Goal: Transaction & Acquisition: Purchase product/service

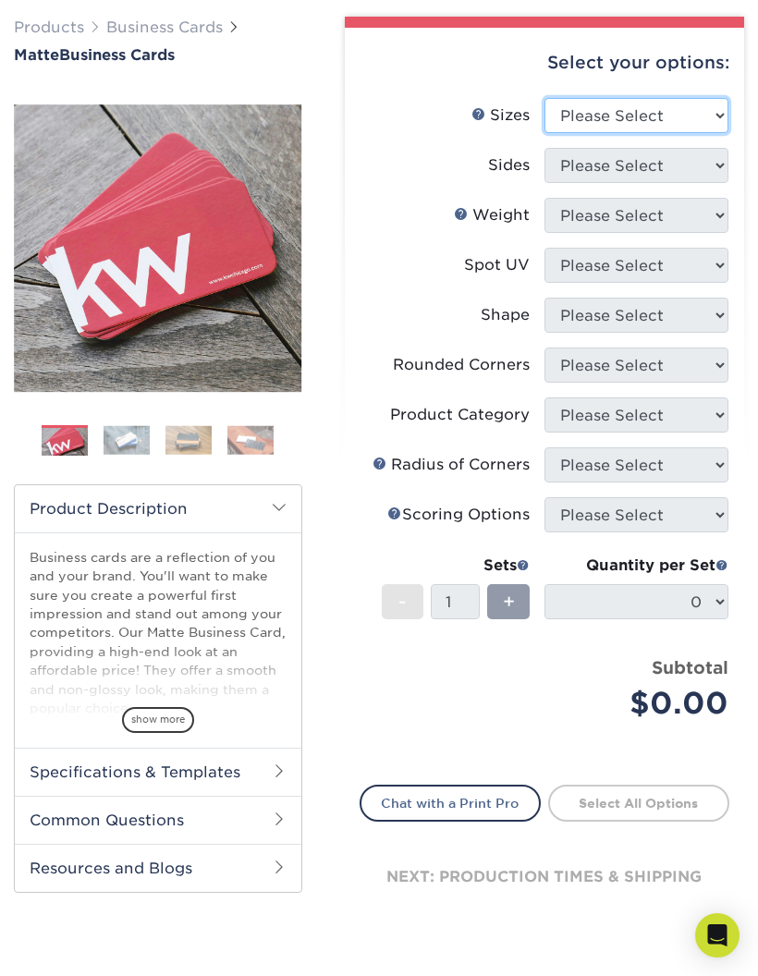
click at [585, 124] on select "Please Select 1.5" x 3.5" - Mini 1.75" x 3.5" - Mini 2" x 2" - Square 2" x 3" -…" at bounding box center [637, 115] width 184 height 35
select select "2.00x2.00"
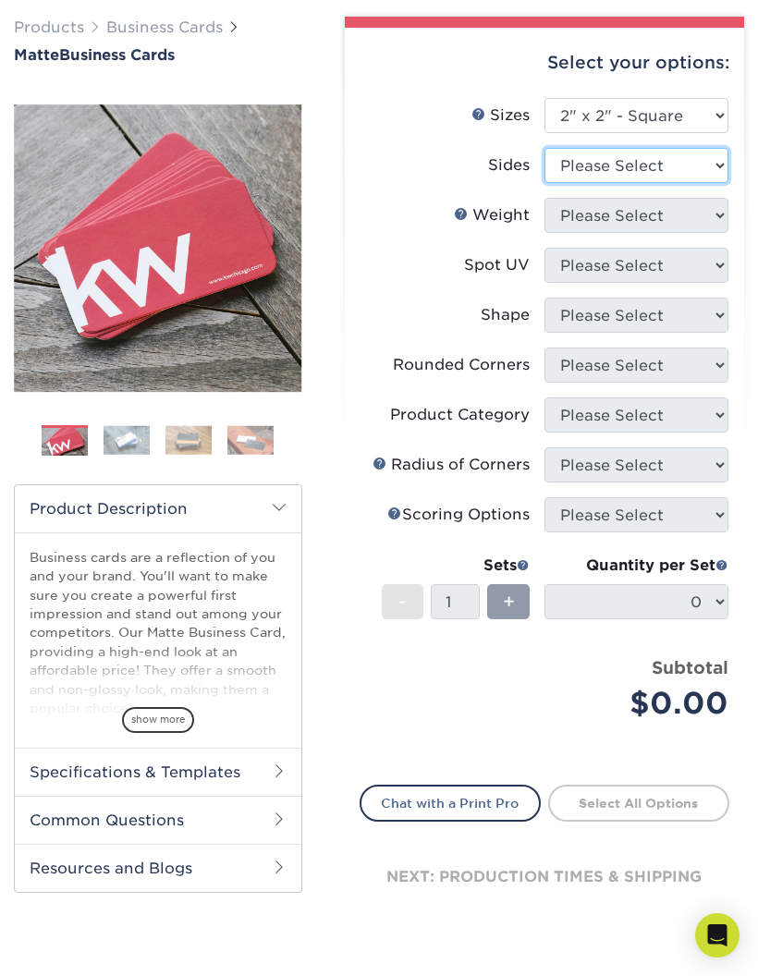
click at [549, 156] on select "Please Select Print Both Sides Print Front Only" at bounding box center [637, 165] width 184 height 35
select select "13abbda7-1d64-4f25-8bb2-c179b224825d"
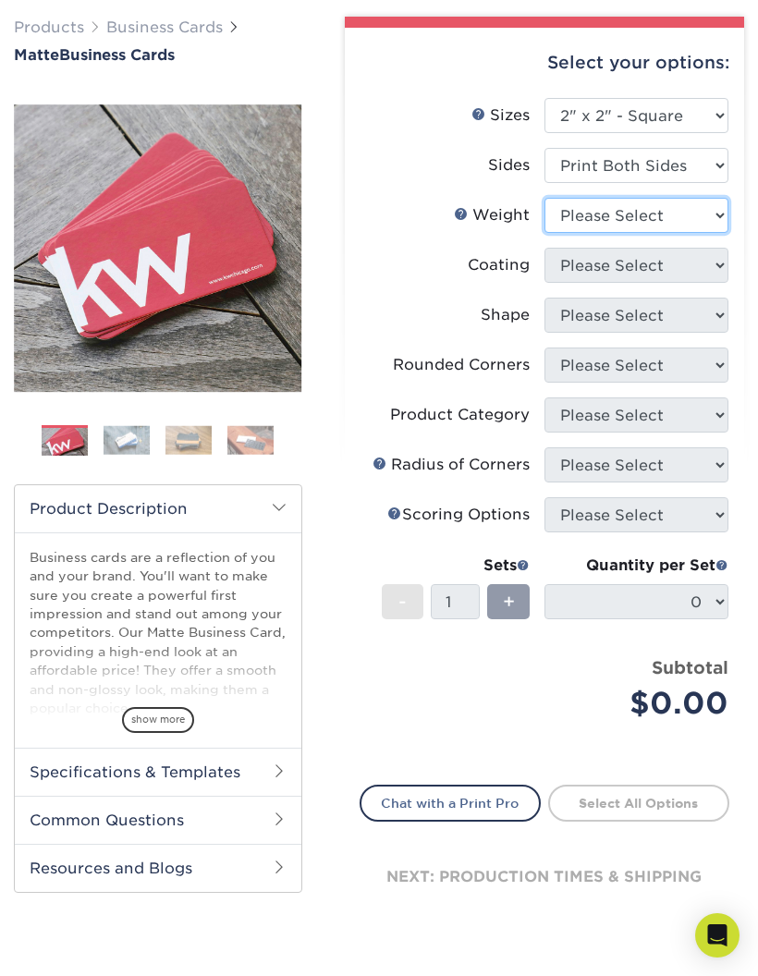
click at [557, 230] on select "Please Select 14PT 16PT" at bounding box center [637, 215] width 184 height 35
select select "16PT"
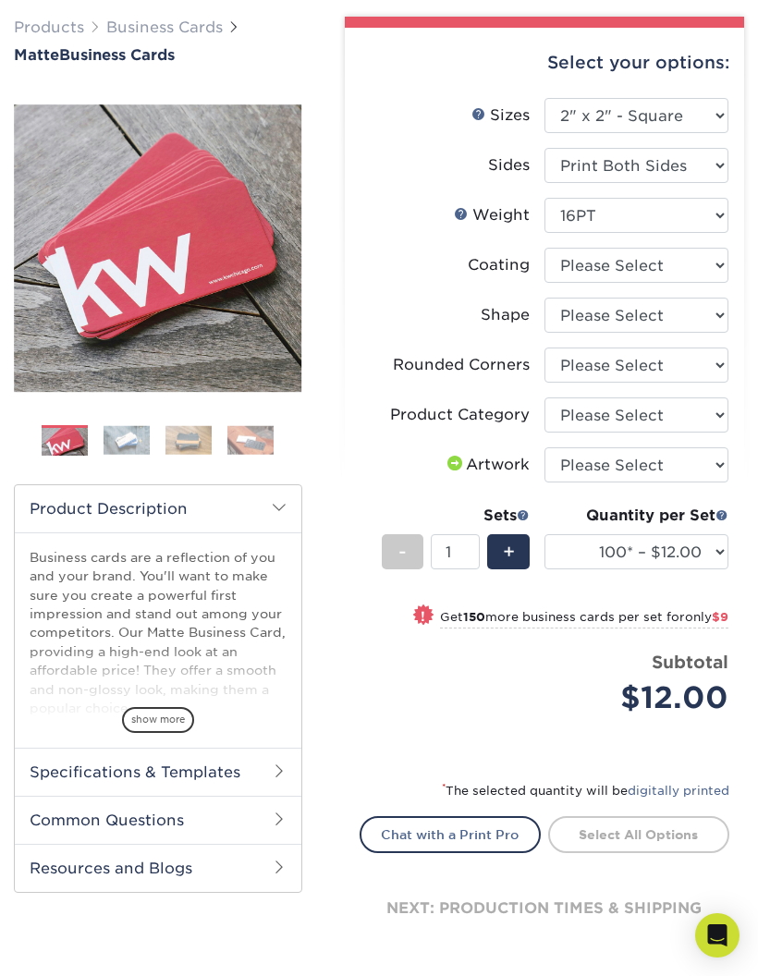
click at [565, 270] on select at bounding box center [637, 265] width 184 height 35
select select "121bb7b5-3b4d-429f-bd8d-bbf80e953313"
select select "-1"
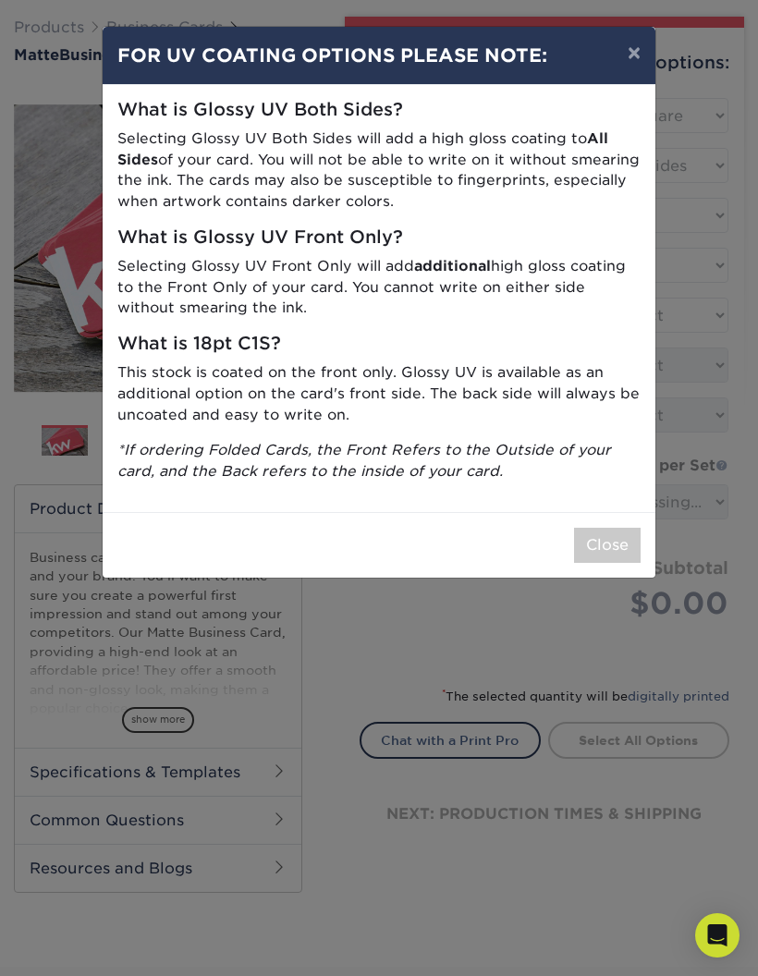
click at [594, 532] on button "Close" at bounding box center [607, 545] width 67 height 35
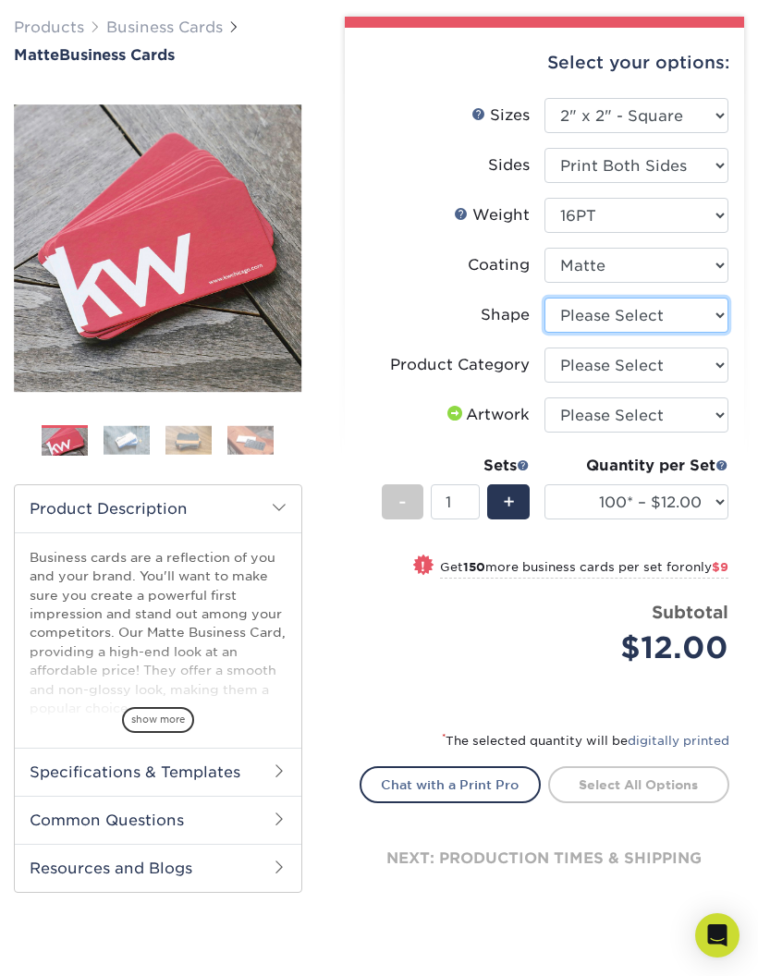
click at [566, 315] on select "Please Select Standard" at bounding box center [637, 315] width 184 height 35
select select "standard"
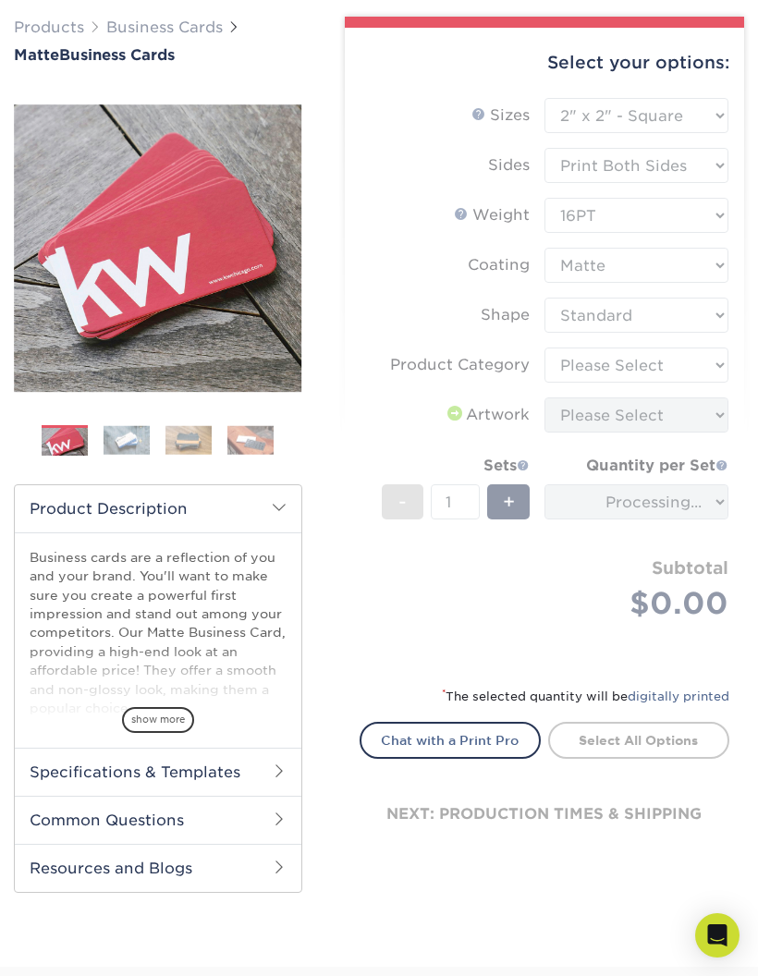
click at [569, 364] on form "Sizes Help Sizes Please Select 1.5" x 3.5" - Mini 1.75" x 3.5" - Mini 2" x 2" -…" at bounding box center [545, 380] width 370 height 565
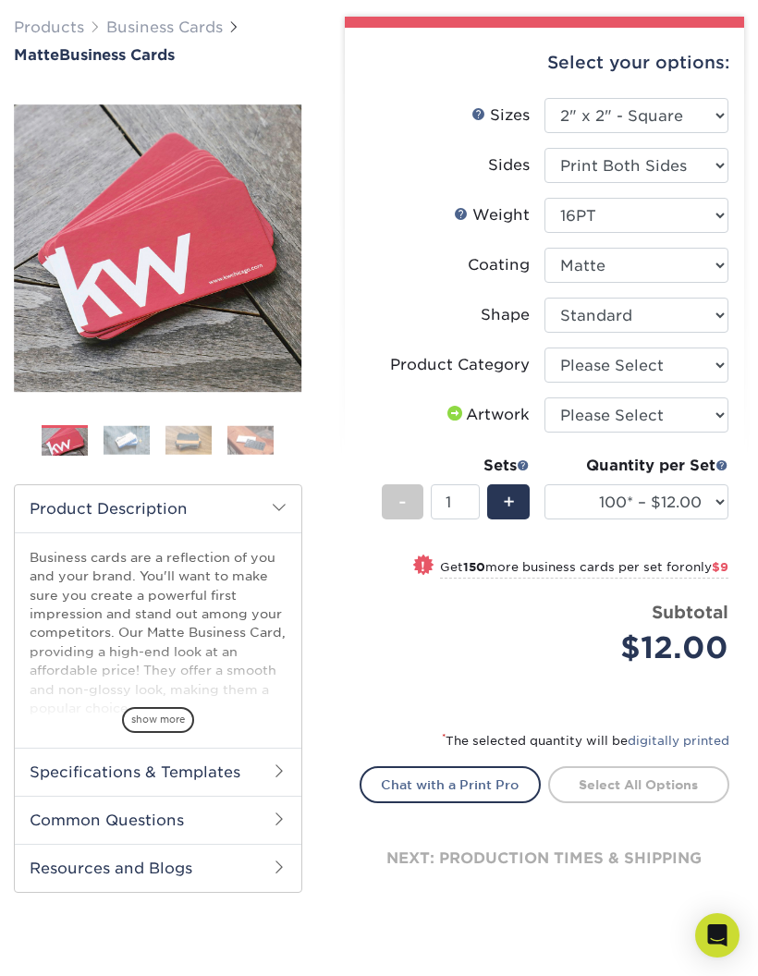
click at [622, 485] on select "100* – $12.00 250* – $21.00 500 – $42.00 1000 – $60.00 2500 – $129.00 5000 – $1…" at bounding box center [637, 502] width 184 height 35
select select "250* – $21.00"
click at [568, 323] on select "Please Select Standard" at bounding box center [637, 315] width 184 height 35
click at [569, 361] on select "Please Select Business Cards" at bounding box center [637, 365] width 184 height 35
click at [590, 373] on select "Please Select Business Cards" at bounding box center [637, 365] width 184 height 35
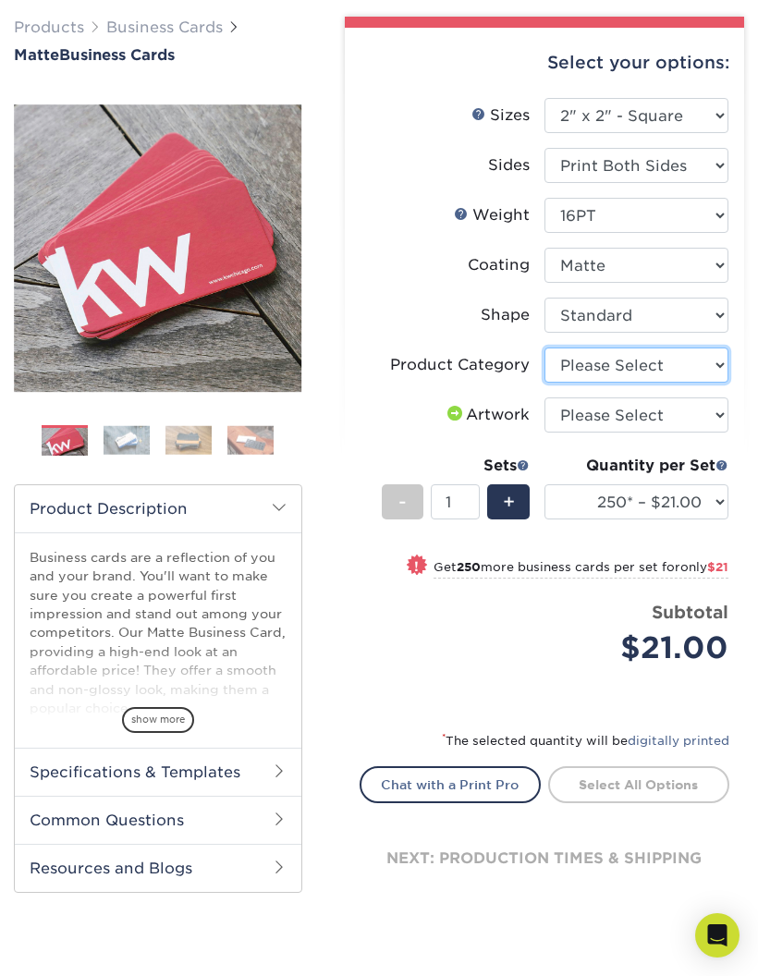
select select "3b5148f1-0588-4f88-a218-97bcfdce65c1"
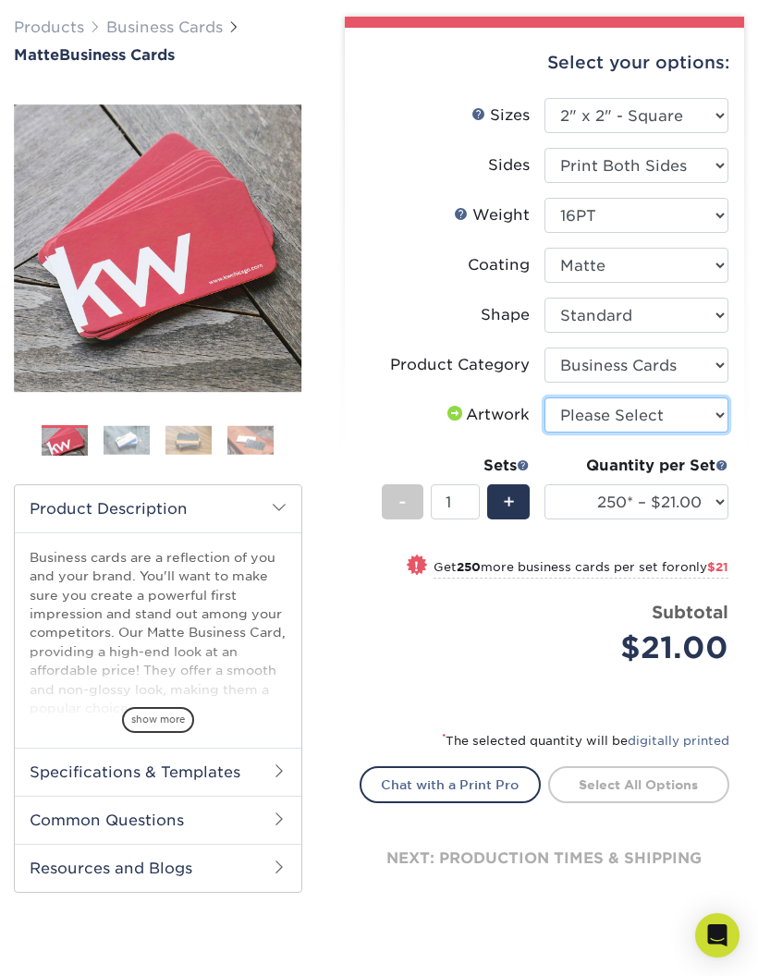
click at [566, 398] on select "Please Select I will upload files I need a design - $100" at bounding box center [637, 415] width 184 height 35
select select "upload"
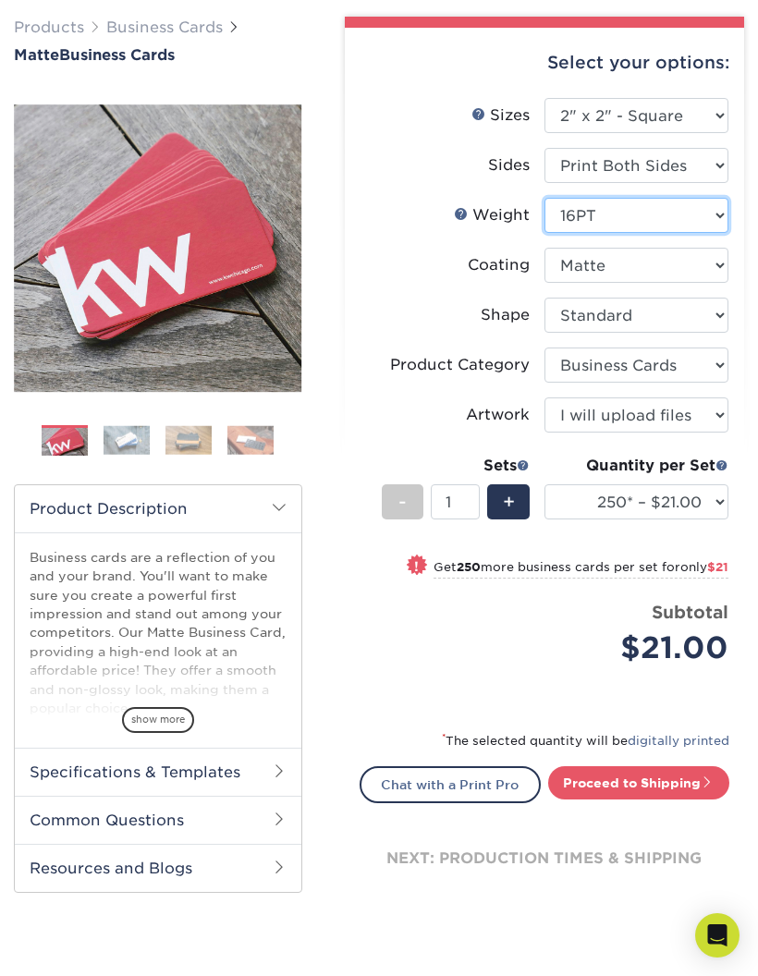
click at [567, 213] on select "Please Select 14PT 16PT" at bounding box center [637, 215] width 184 height 35
select select "14PT"
select select "-1"
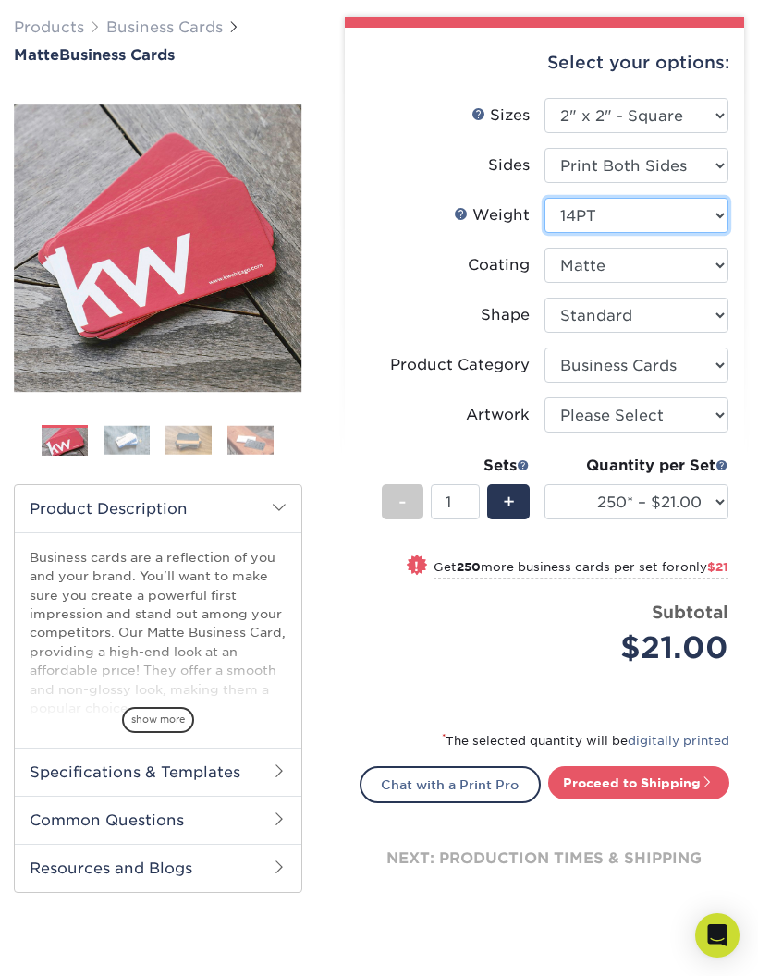
select select "-1"
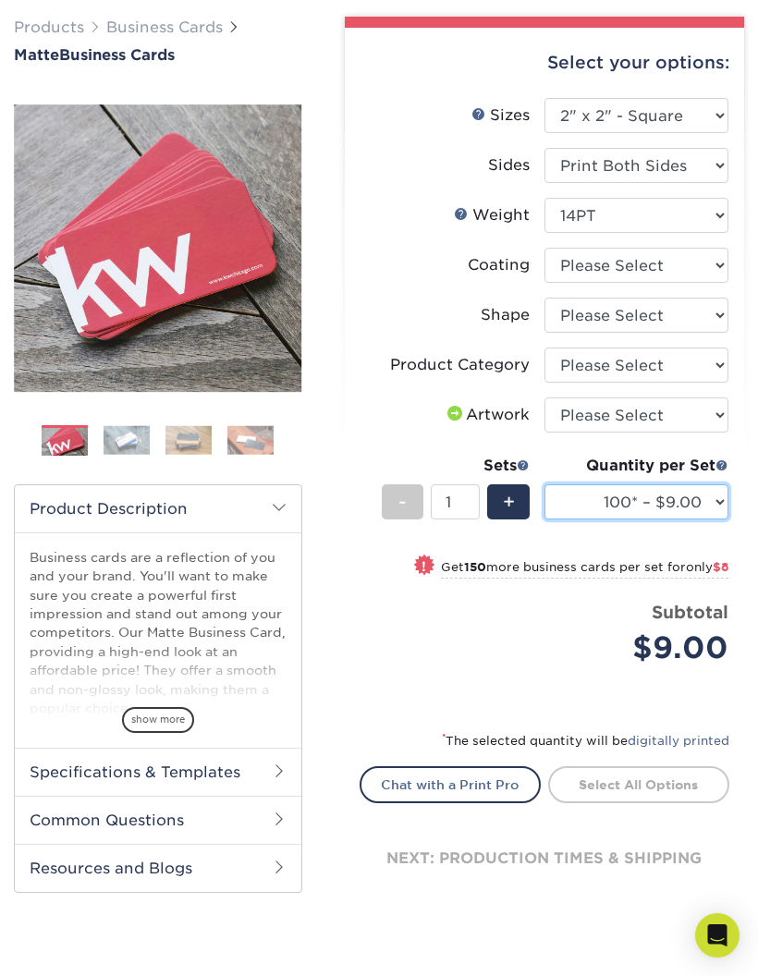
click at [587, 517] on select "100* – $9.00 250* – $17.00 500 – $33.00 1000 – $47.00 2500 – $101.00 5000 – $14…" at bounding box center [637, 502] width 184 height 35
click at [642, 478] on div "Quantity per Set 100* – $9.00 250* – $17.00 500 – $33.00 1000 – $47.00 2500 – $…" at bounding box center [637, 498] width 184 height 86
click at [628, 519] on select "100* – $9.00 250* – $17.00 500 – $33.00 1000 – $47.00 2500 – $101.00 5000 – $14…" at bounding box center [637, 502] width 184 height 35
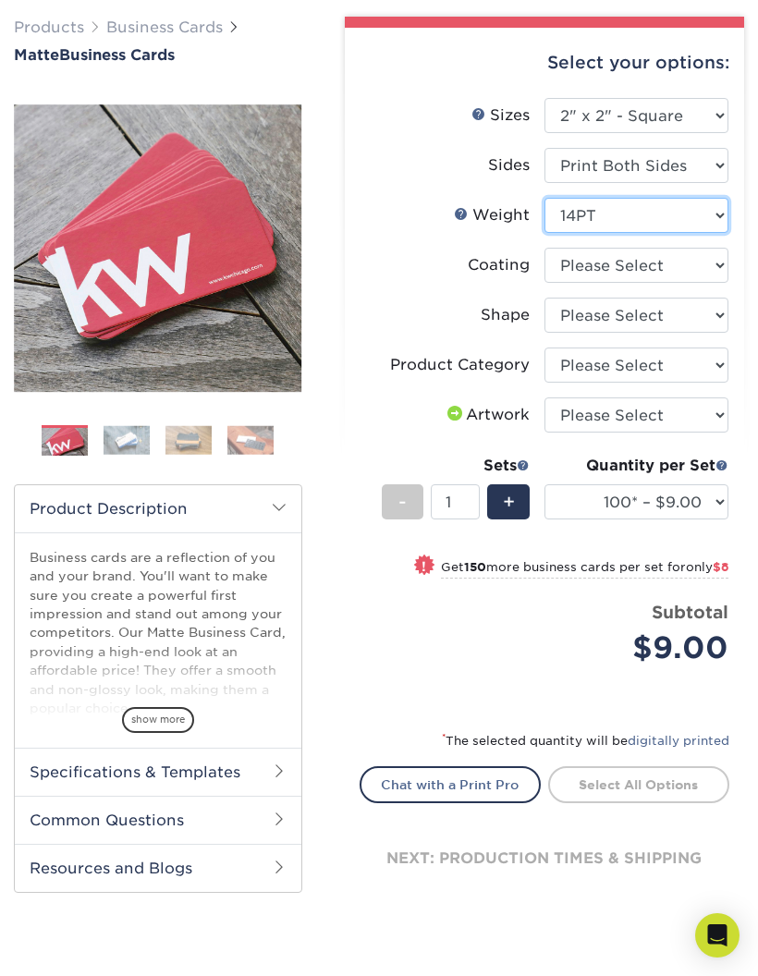
click at [569, 206] on select "Please Select 14PT 16PT" at bounding box center [637, 215] width 184 height 35
select select "16PT"
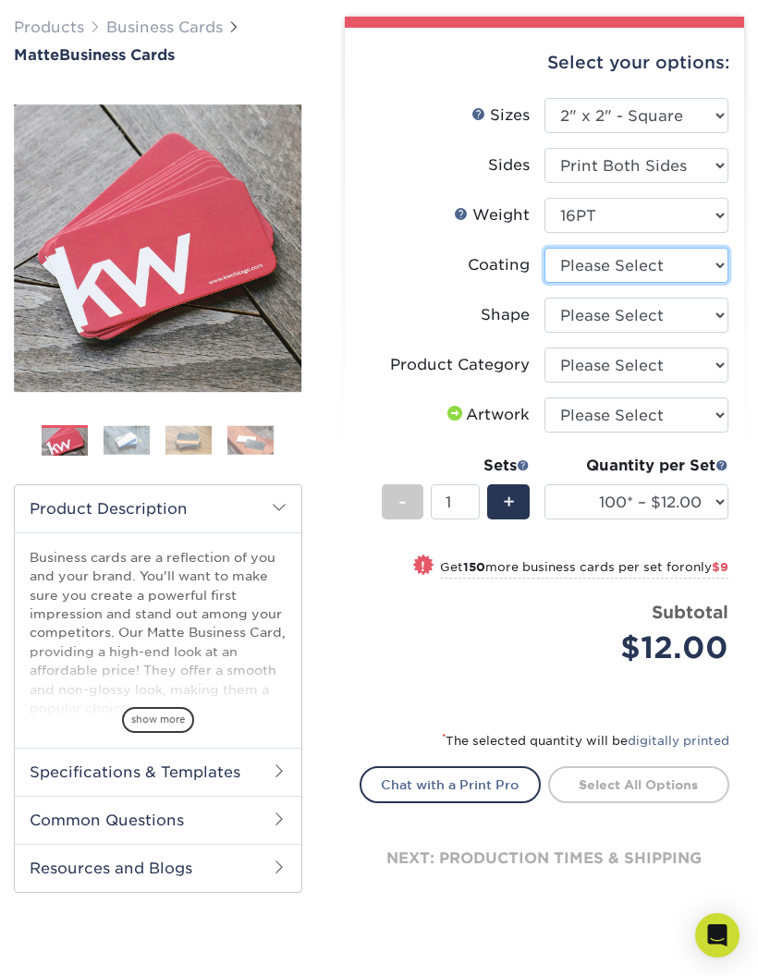
click at [569, 267] on select at bounding box center [637, 265] width 184 height 35
select select "121bb7b5-3b4d-429f-bd8d-bbf80e953313"
select select "-1"
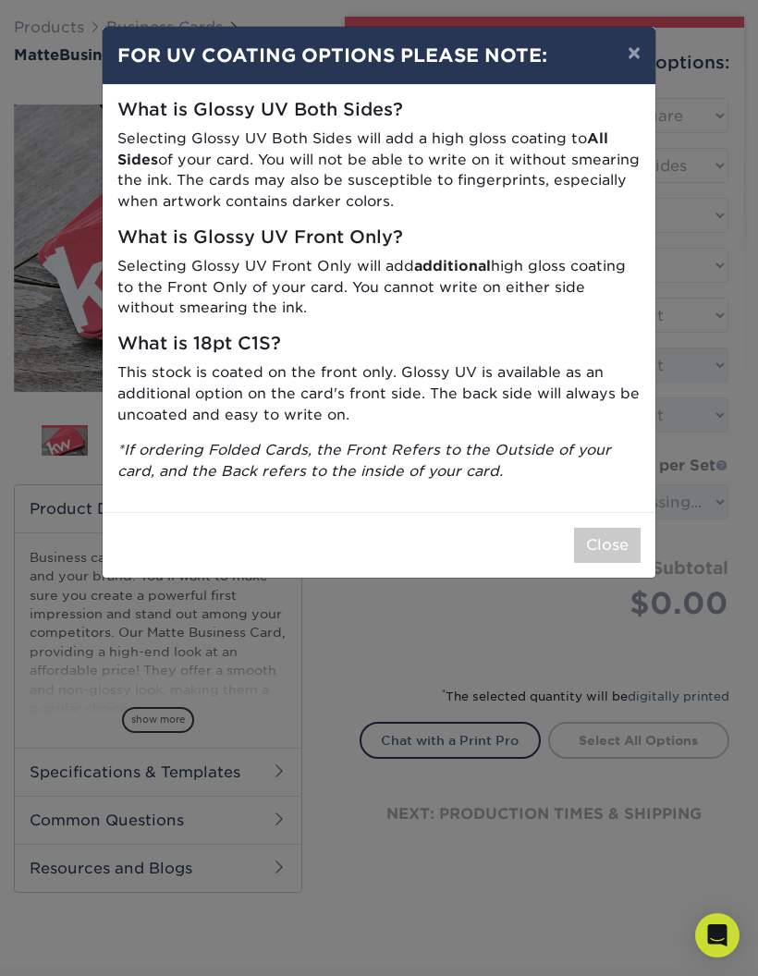
click at [607, 537] on button "Close" at bounding box center [607, 545] width 67 height 35
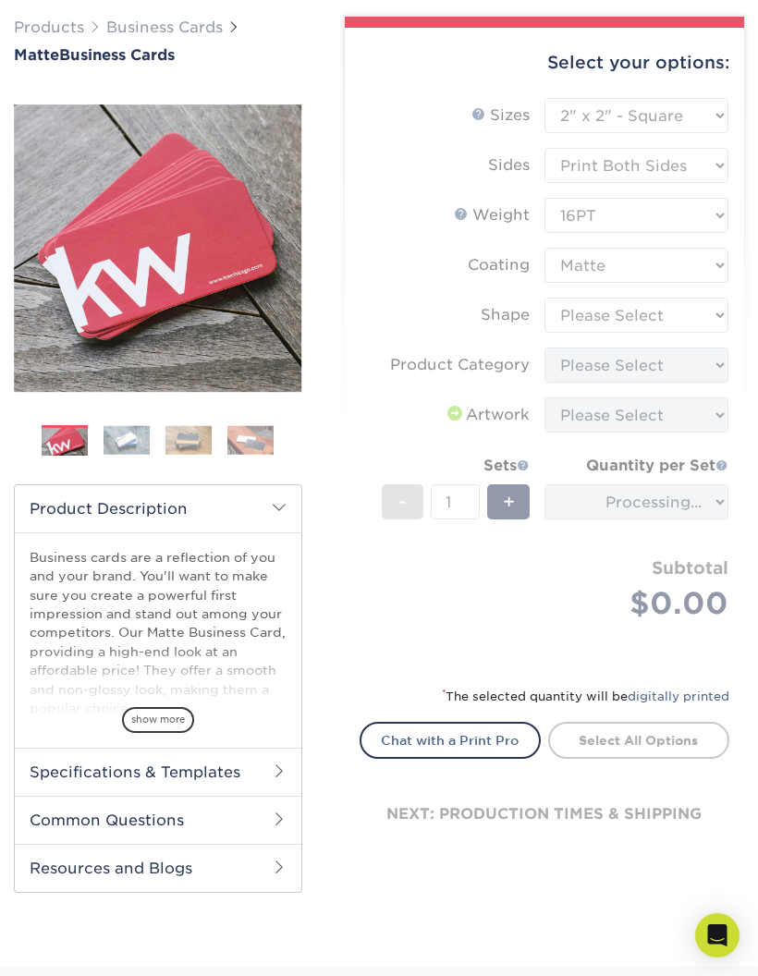
click at [572, 324] on form "Sizes Help Sizes Please Select 1.5" x 3.5" - Mini 1.75" x 3.5" - Mini 2" x 2" -…" at bounding box center [545, 380] width 370 height 565
click at [561, 302] on form "Sizes Help Sizes Please Select 1.5" x 3.5" - Mini 1.75" x 3.5" - Mini 2" x 2" -…" at bounding box center [545, 380] width 370 height 565
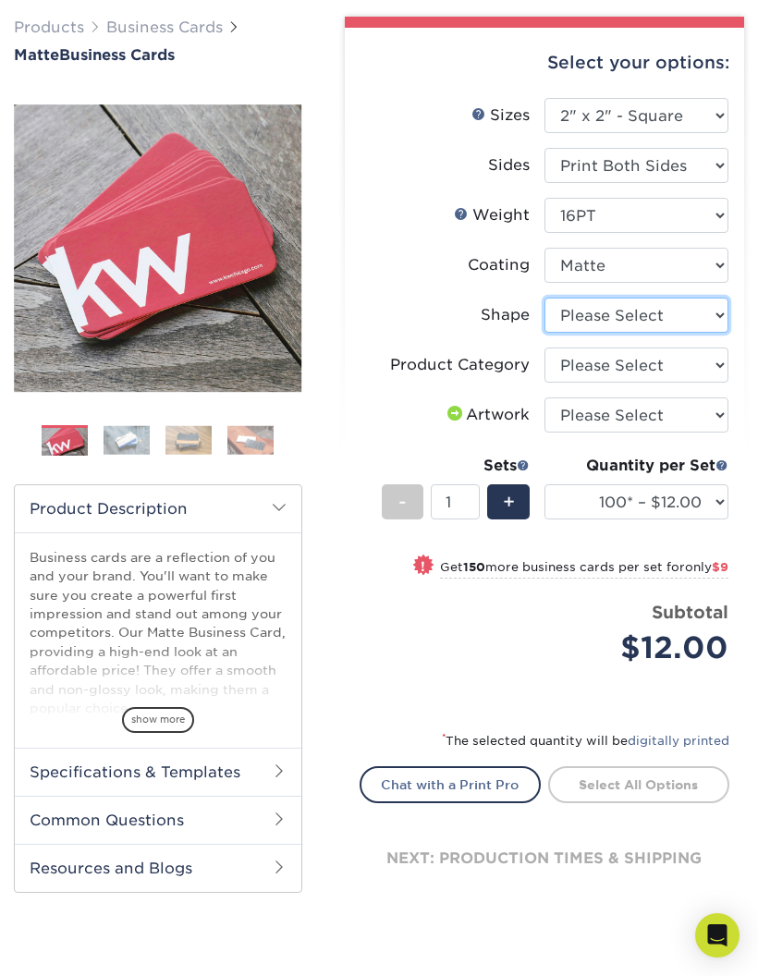
click at [580, 330] on select "Please Select Standard" at bounding box center [637, 315] width 184 height 35
select select "standard"
select select "-1"
click at [615, 324] on select "Please Select Standard" at bounding box center [637, 315] width 184 height 35
click at [627, 322] on select "Please Select Standard" at bounding box center [637, 315] width 184 height 35
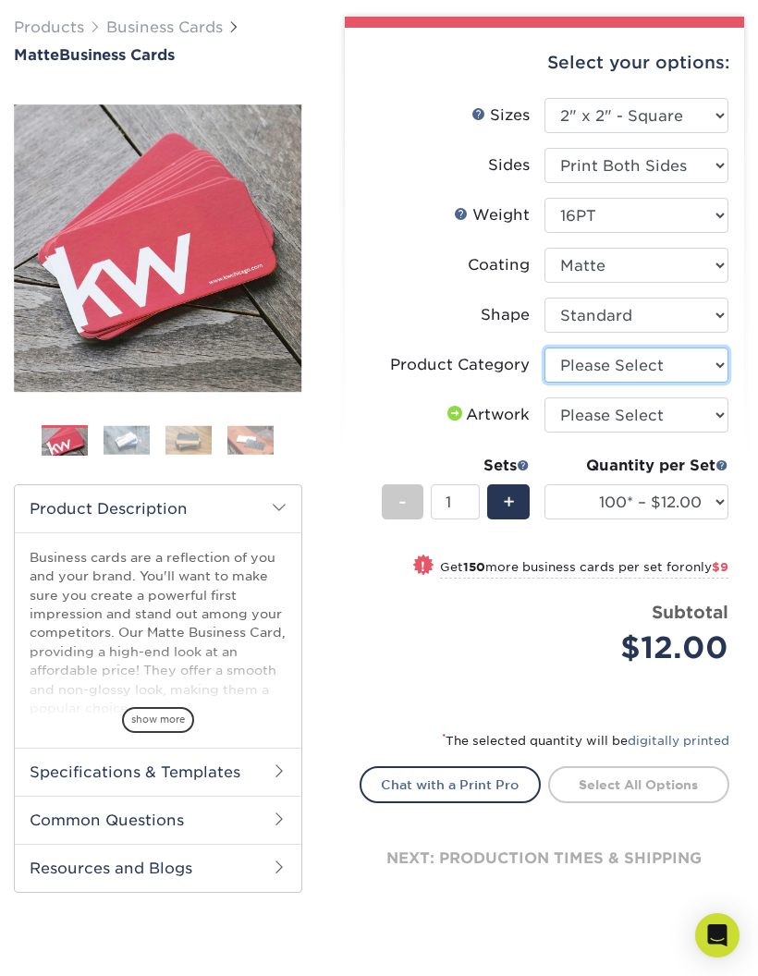
click at [623, 373] on select "Please Select Business Cards" at bounding box center [637, 365] width 184 height 35
select select "3b5148f1-0588-4f88-a218-97bcfdce65c1"
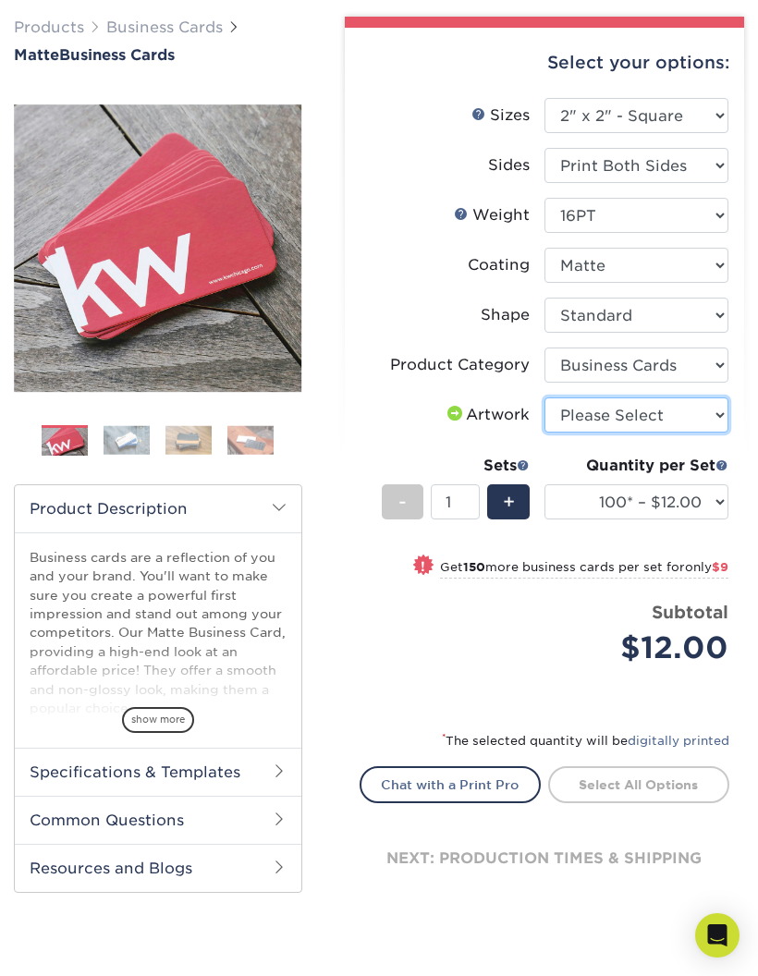
click at [646, 411] on select "Please Select I will upload files I need a design - $100" at bounding box center [637, 415] width 184 height 35
select select "upload"
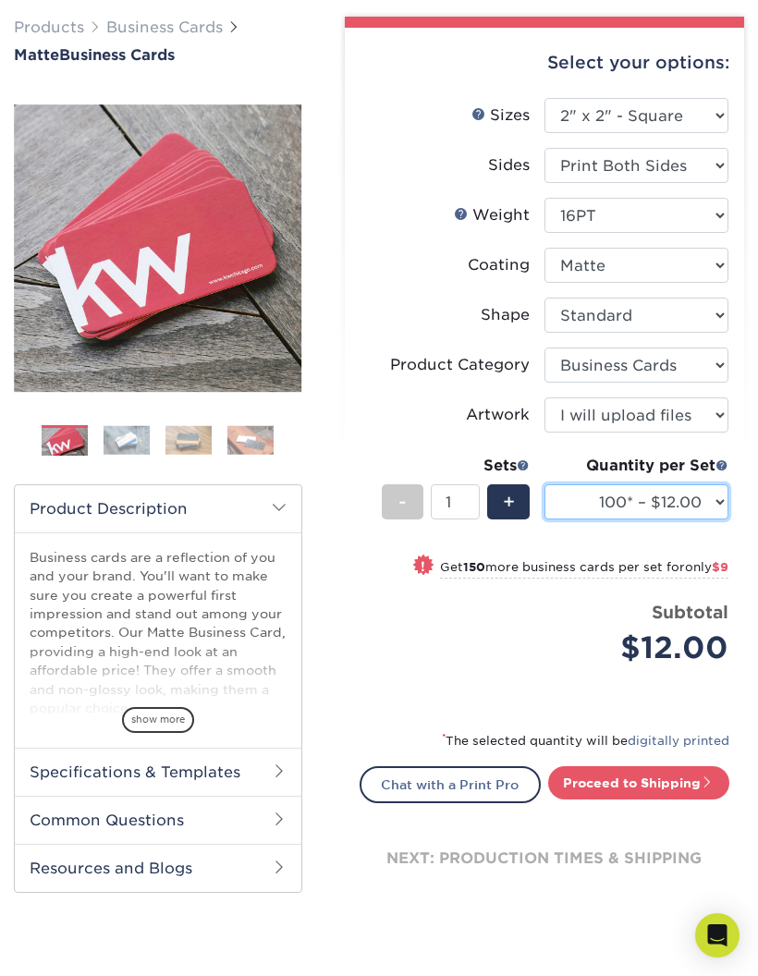
click at [665, 505] on select "100* – $12.00 250* – $21.00 500 – $42.00 1000 – $60.00 2500 – $129.00 5000 – $1…" at bounding box center [637, 502] width 184 height 35
select select "250* – $21.00"
click at [618, 785] on link "Proceed to Shipping" at bounding box center [638, 783] width 181 height 33
type input "Set 1"
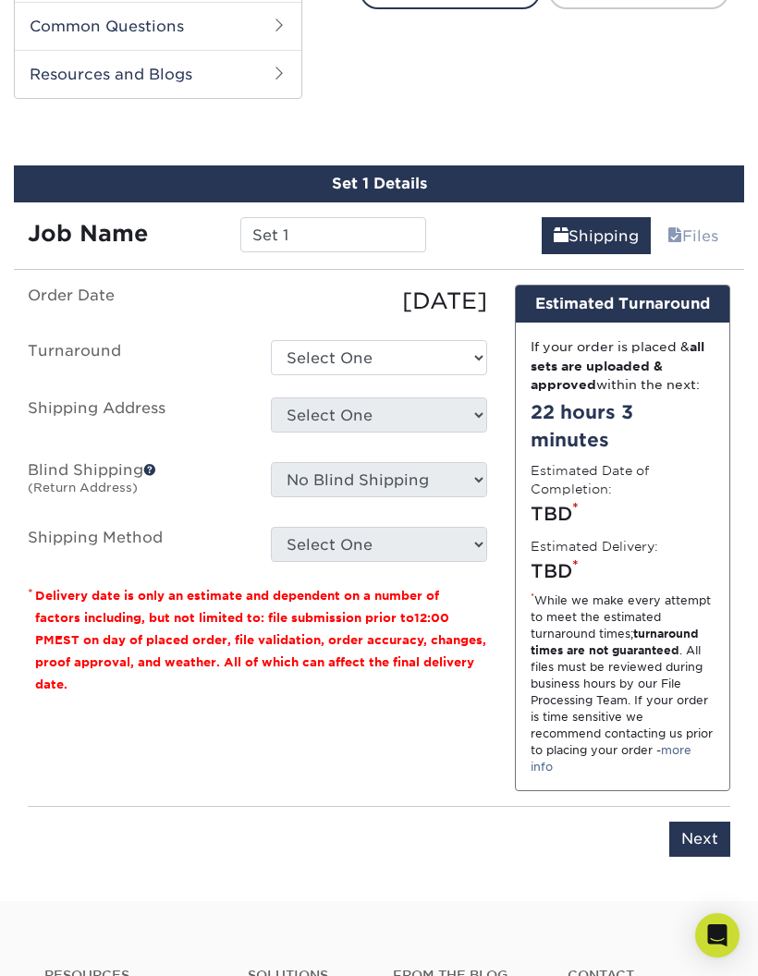
scroll to position [928, 0]
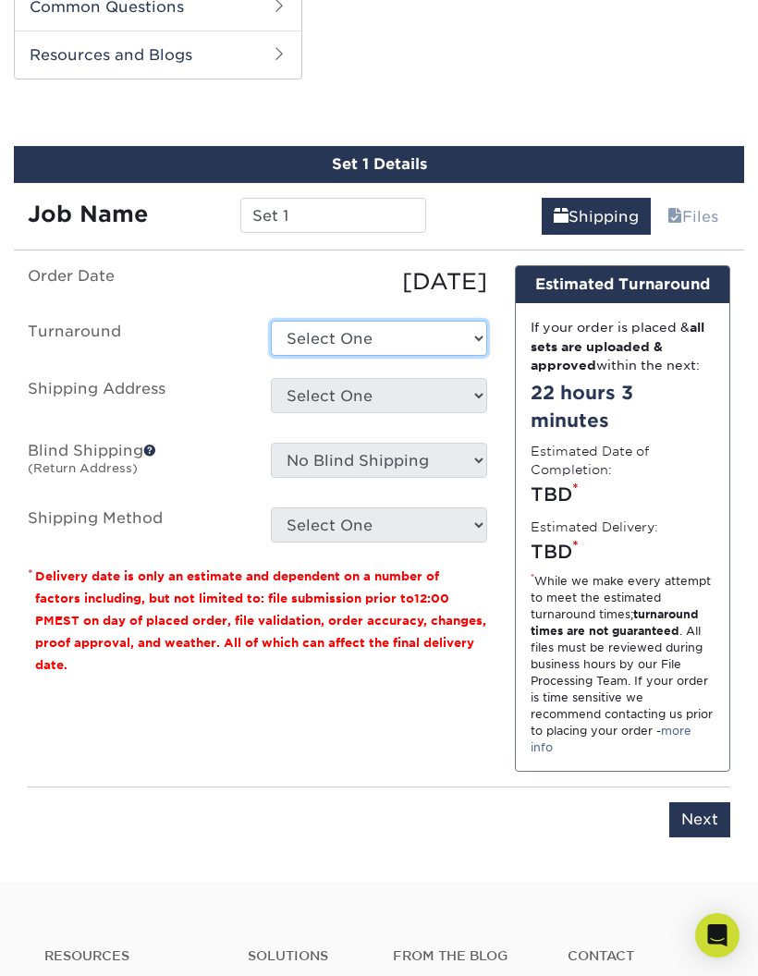
click at [383, 331] on select "Select One 2-4 Business Days 2 Day Next Business Day" at bounding box center [378, 338] width 215 height 35
select select "d36e4593-129c-497c-b65c-d6038421dcba"
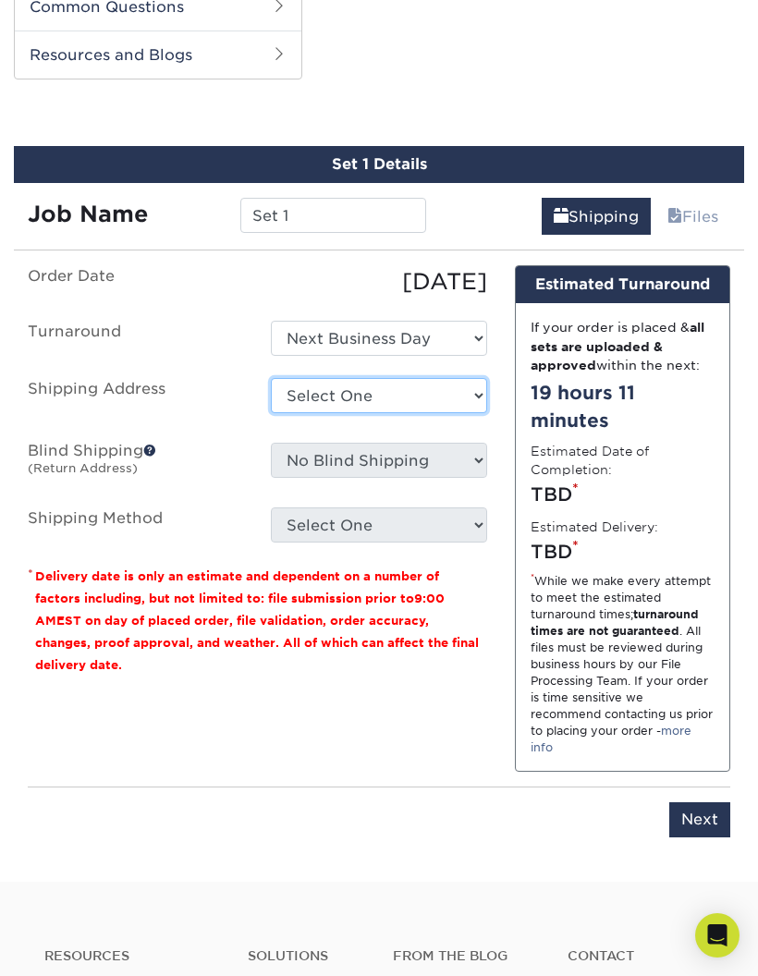
click at [445, 384] on select "Select One + Add New Address - Login" at bounding box center [378, 395] width 215 height 35
select select "newaddress"
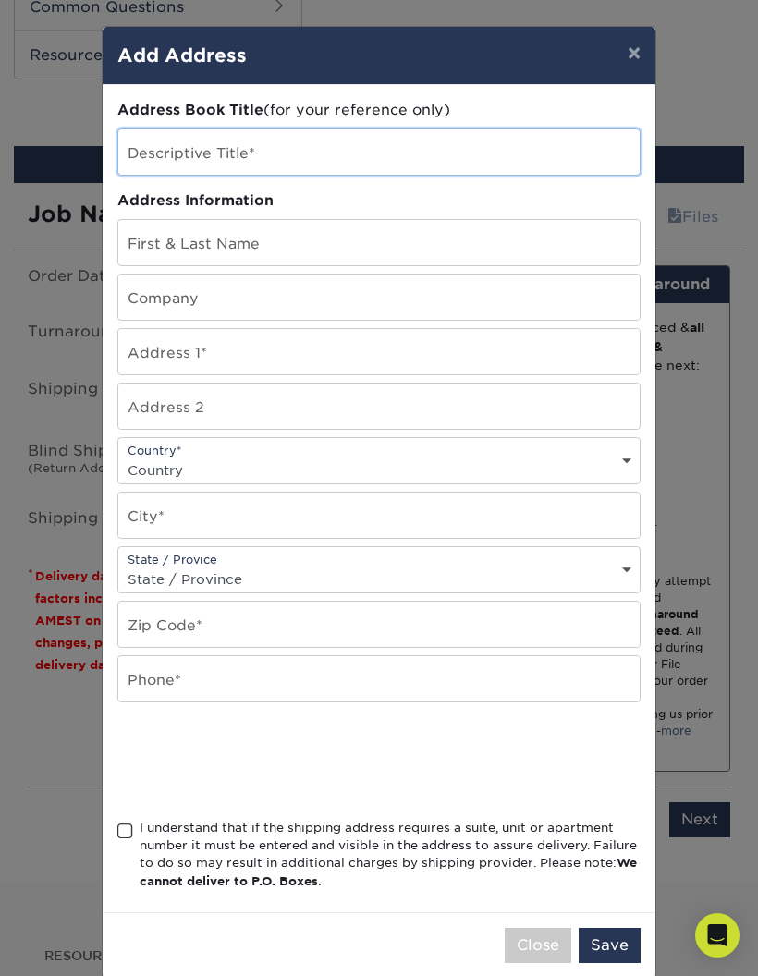
click at [536, 147] on input "text" at bounding box center [379, 151] width 522 height 45
type input "Moms house"
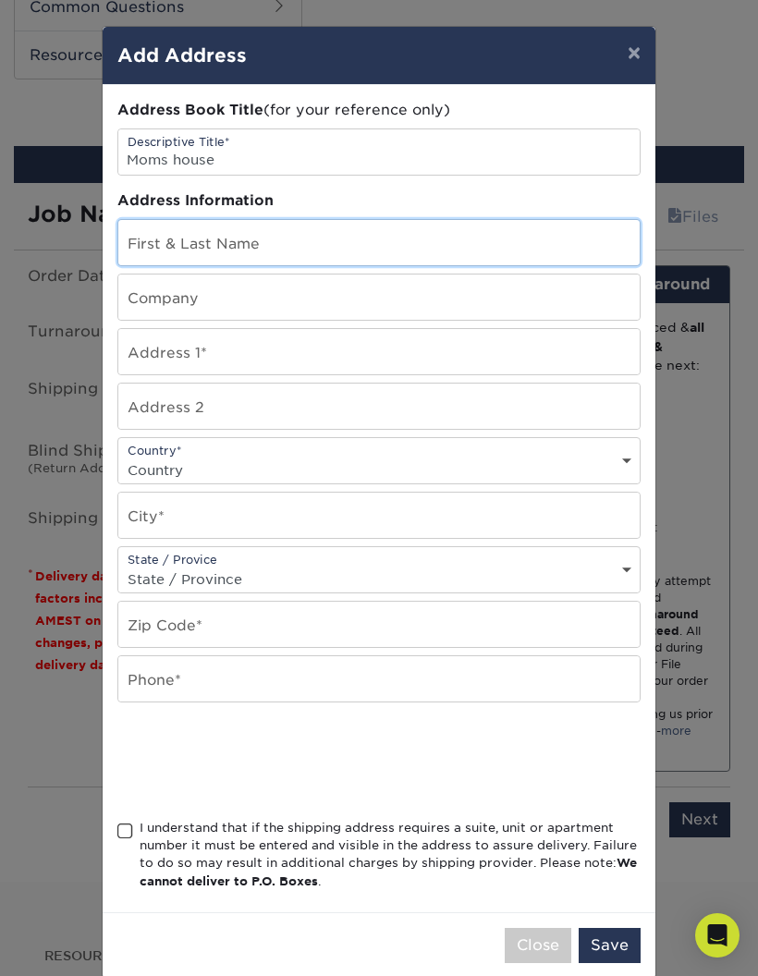
click at [168, 239] on input "text" at bounding box center [379, 242] width 522 height 45
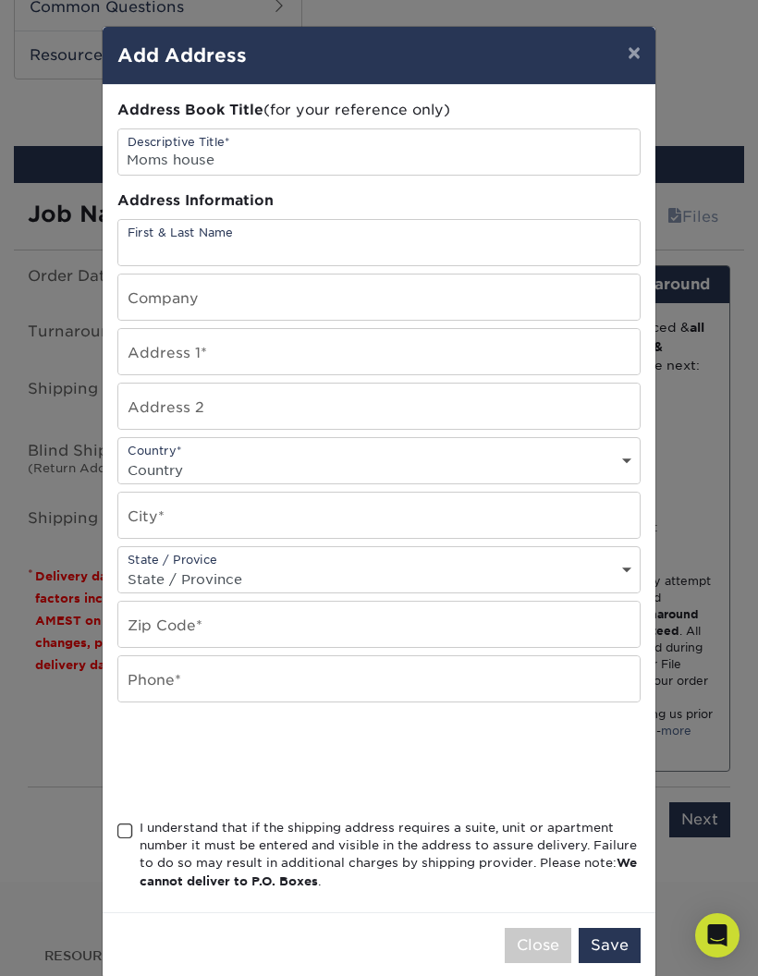
type input "Kailey"
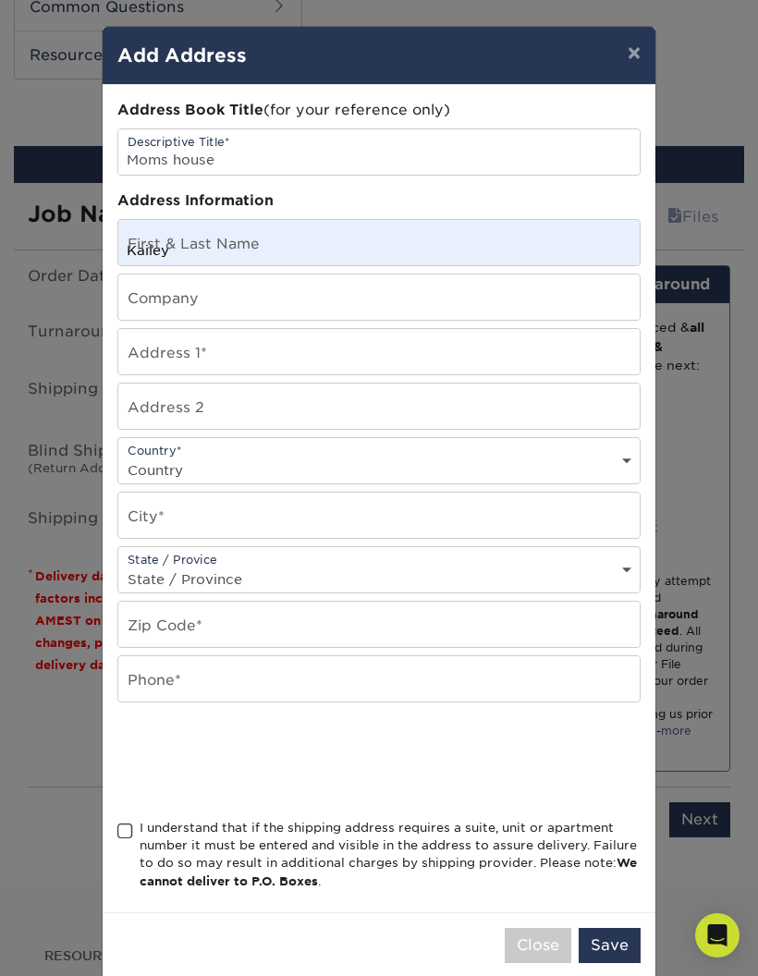
type input "[STREET_ADDRESS]"
select select "US"
type input "Eufaula"
select select "OK"
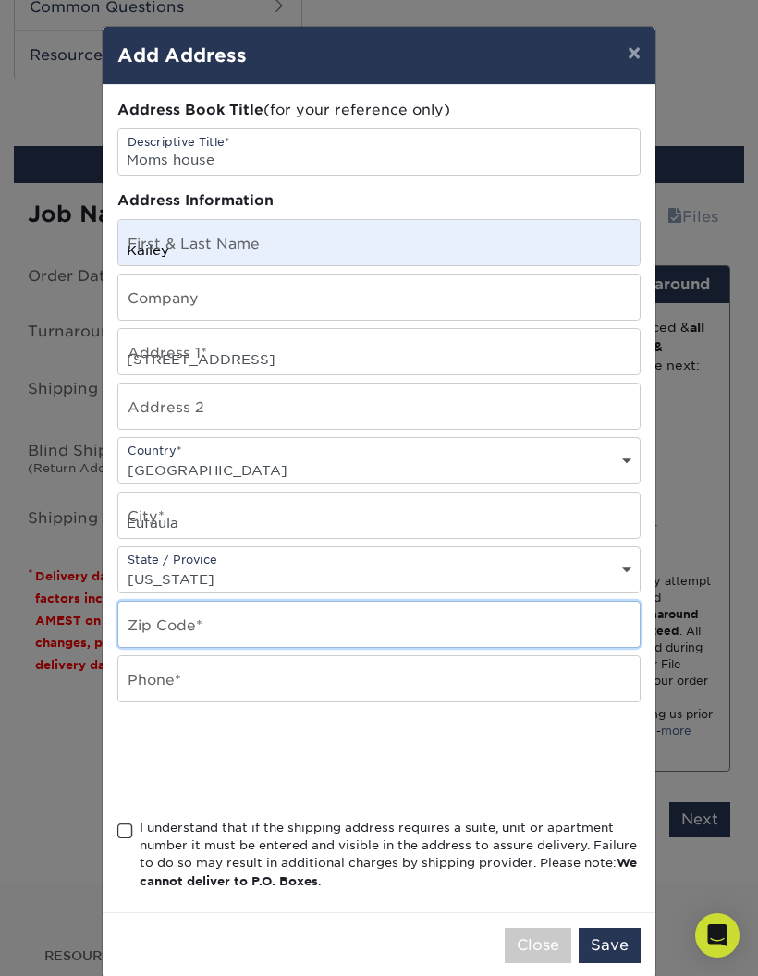
type input "74432-5298"
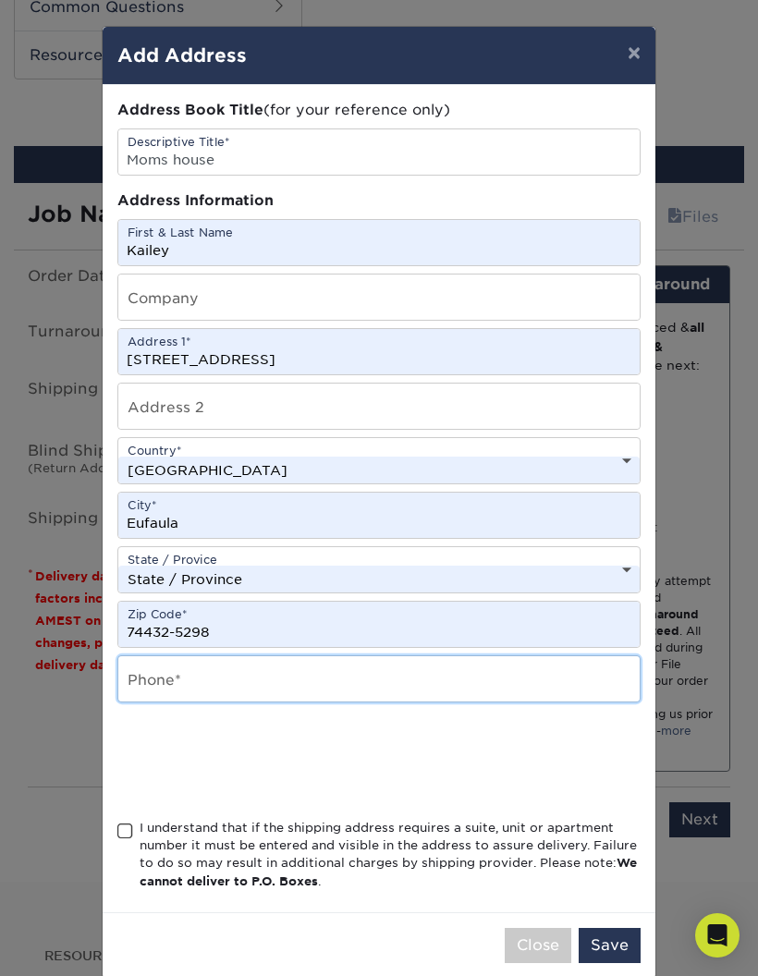
type input "2545920542"
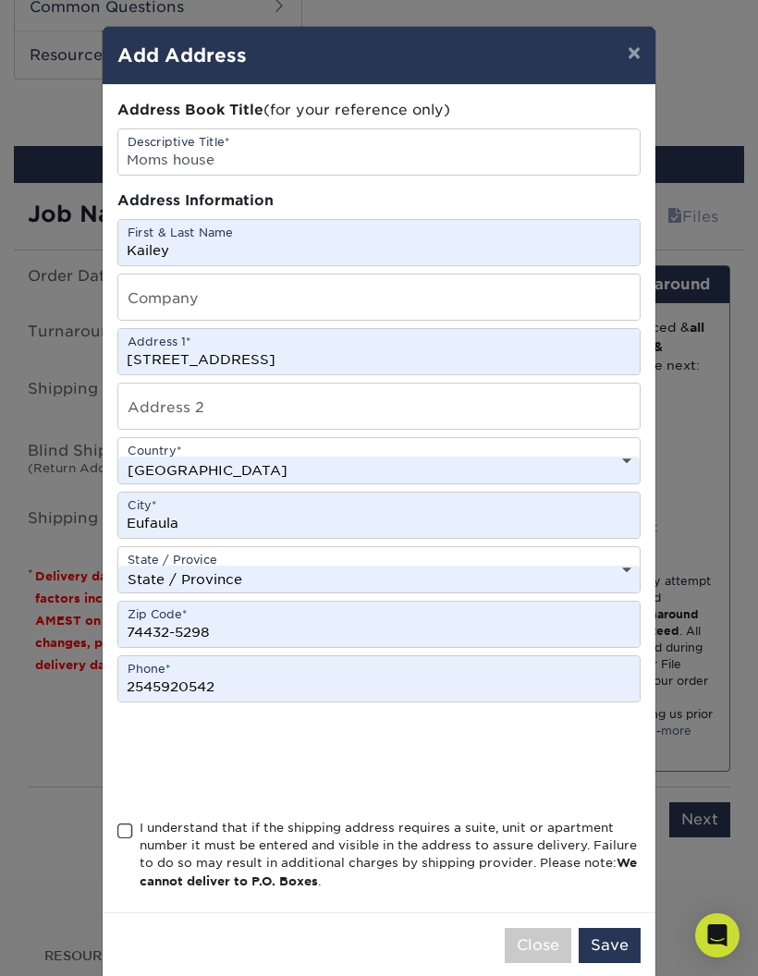
click at [130, 841] on span at bounding box center [125, 832] width 16 height 18
click at [0, 0] on input "I understand that if the shipping address requires a suite, unit or apartment n…" at bounding box center [0, 0] width 0 height 0
click at [604, 942] on button "Save" at bounding box center [610, 945] width 62 height 35
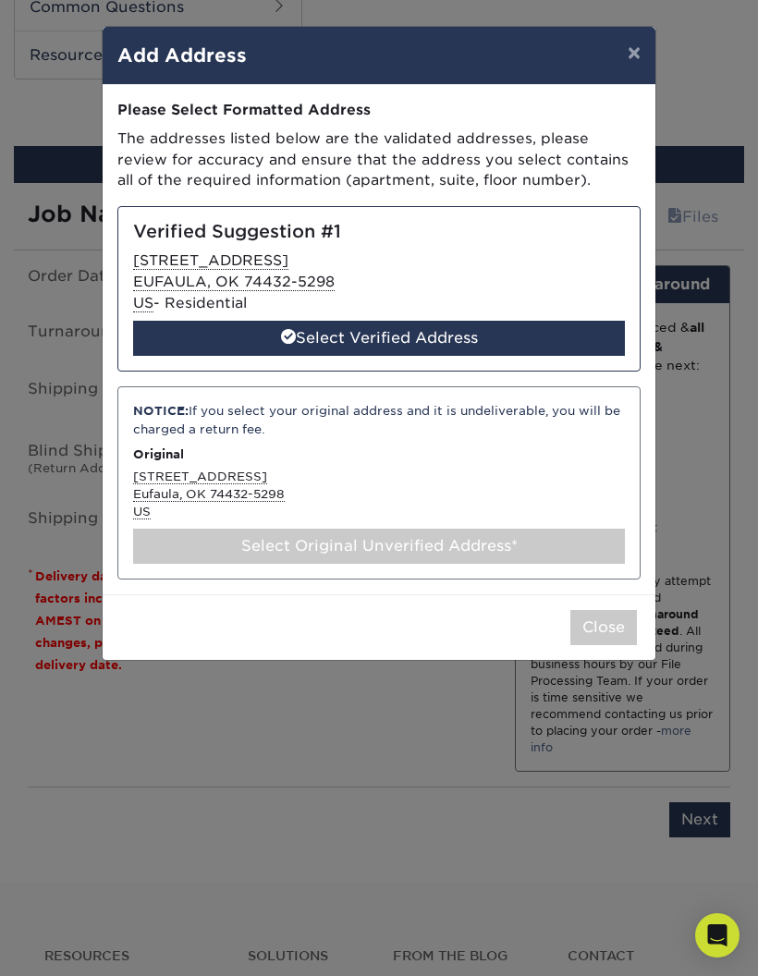
click at [553, 321] on div "Select Verified Address" at bounding box center [379, 338] width 492 height 35
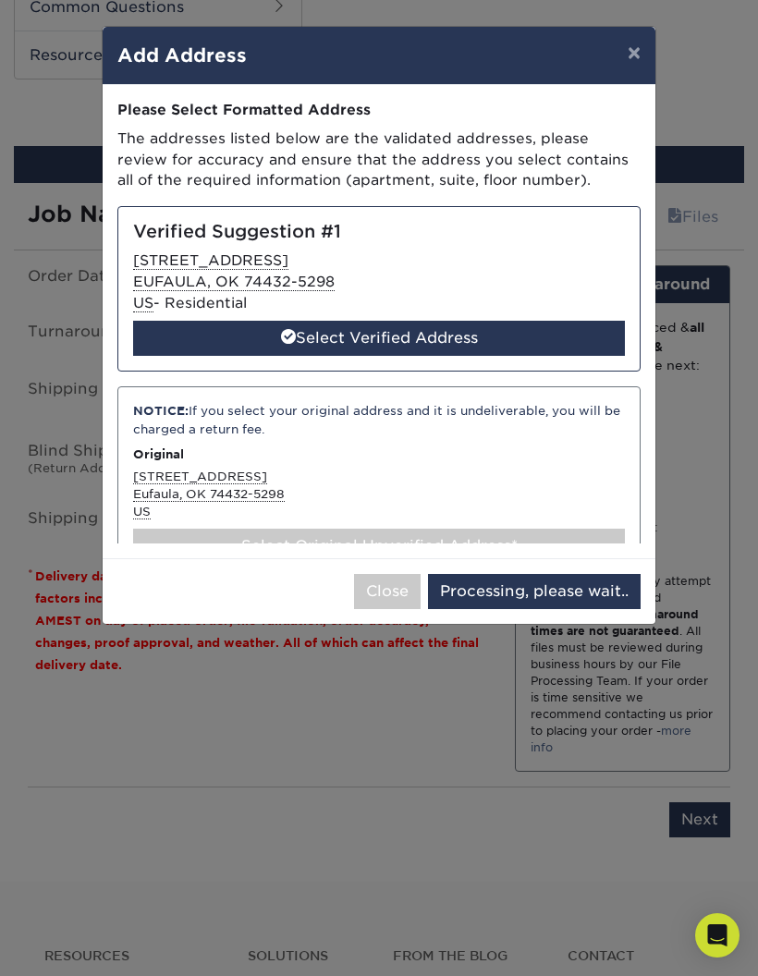
select select "285333"
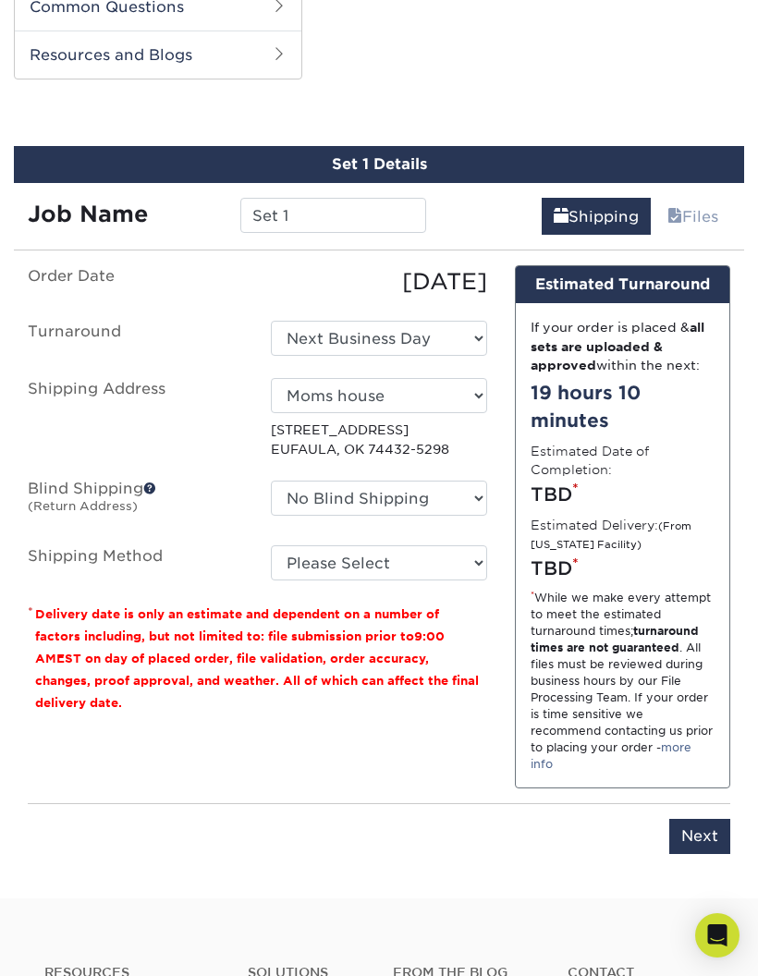
click at [154, 487] on span at bounding box center [149, 488] width 13 height 13
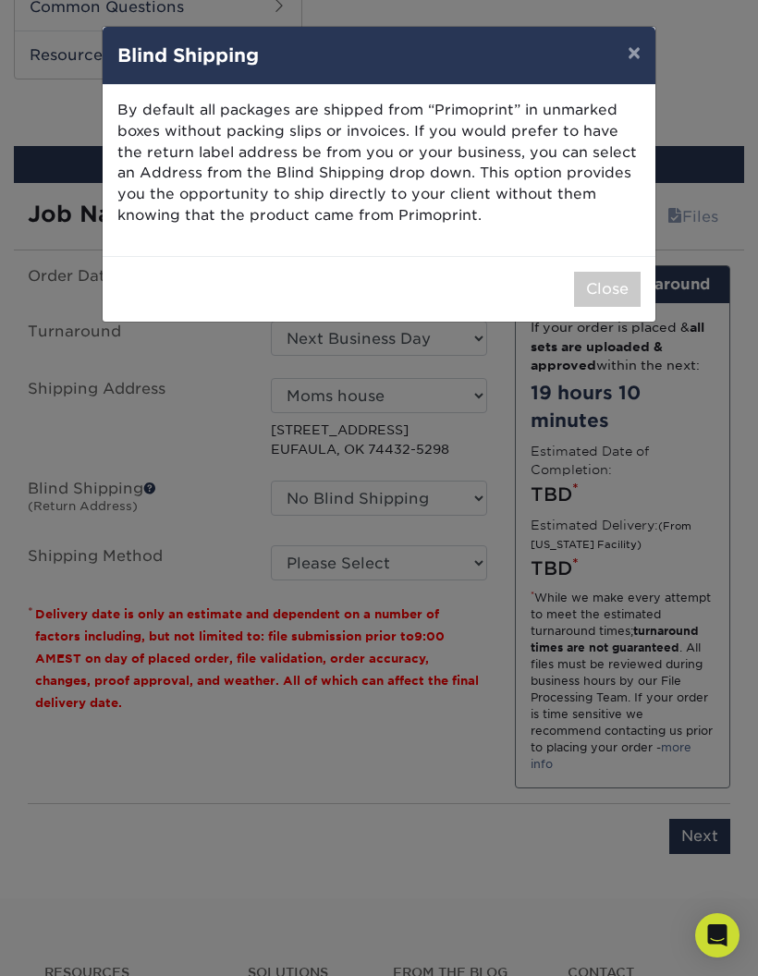
click at [604, 283] on button "Close" at bounding box center [607, 289] width 67 height 35
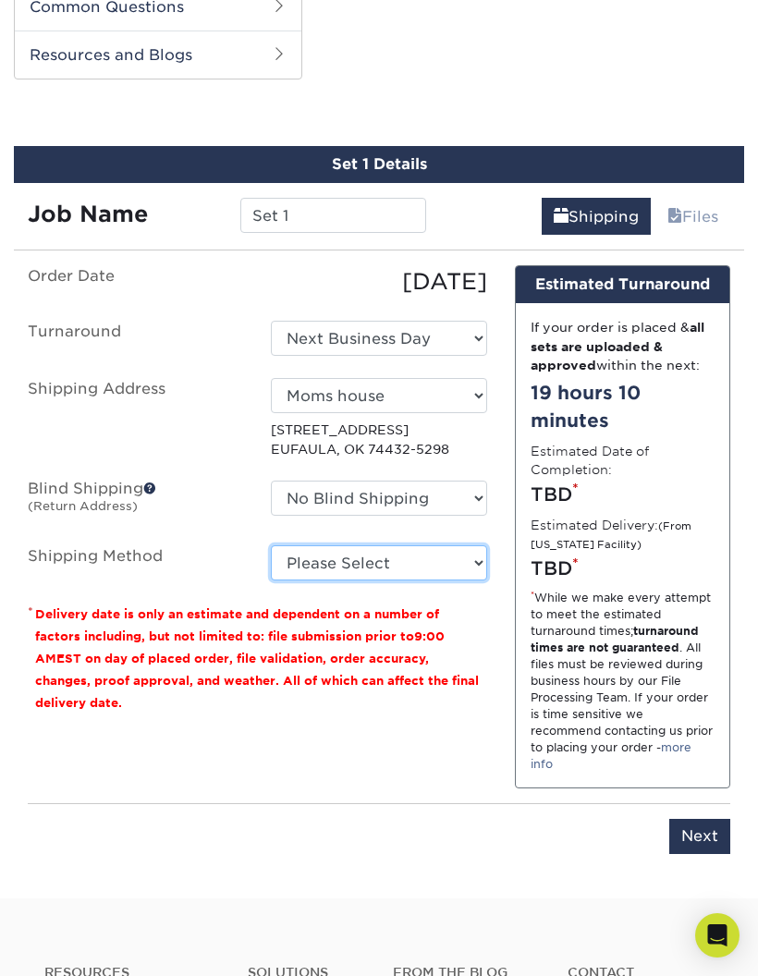
click at [433, 554] on select "Please Select Ground Shipping (+$7.84) 3 Day Shipping Service (+$26.64) 2 Day A…" at bounding box center [378, 563] width 215 height 35
select select "03"
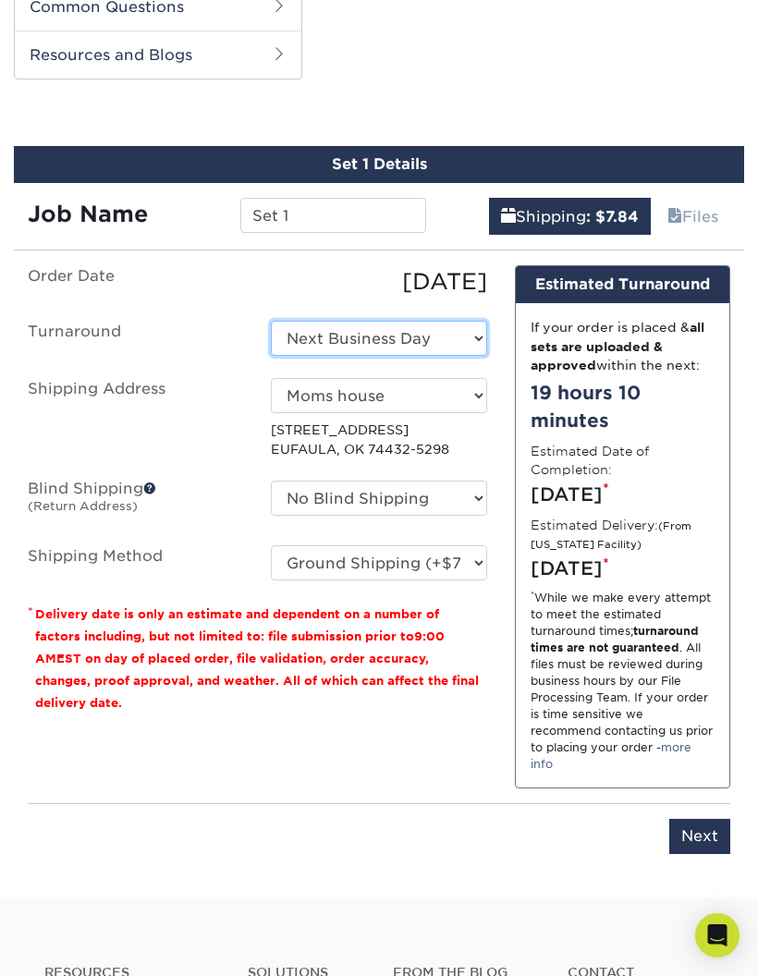
click at [464, 328] on select "Select One 2-4 Business Days 2 Day Next Business Day" at bounding box center [378, 338] width 215 height 35
select select "33c8ef0c-045a-46ce-8a6c-80fde3620398"
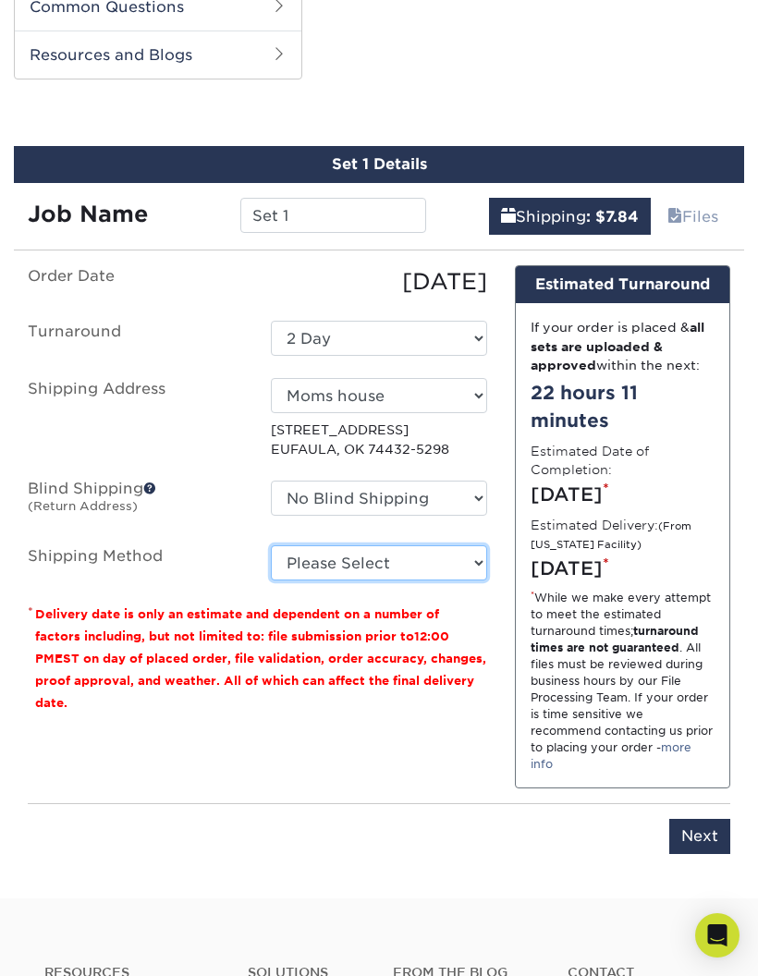
click at [398, 548] on select "Please Select Ground Shipping (+$7.84) 3 Day Shipping Service (+$26.64) 2 Day A…" at bounding box center [378, 563] width 215 height 35
select select "03"
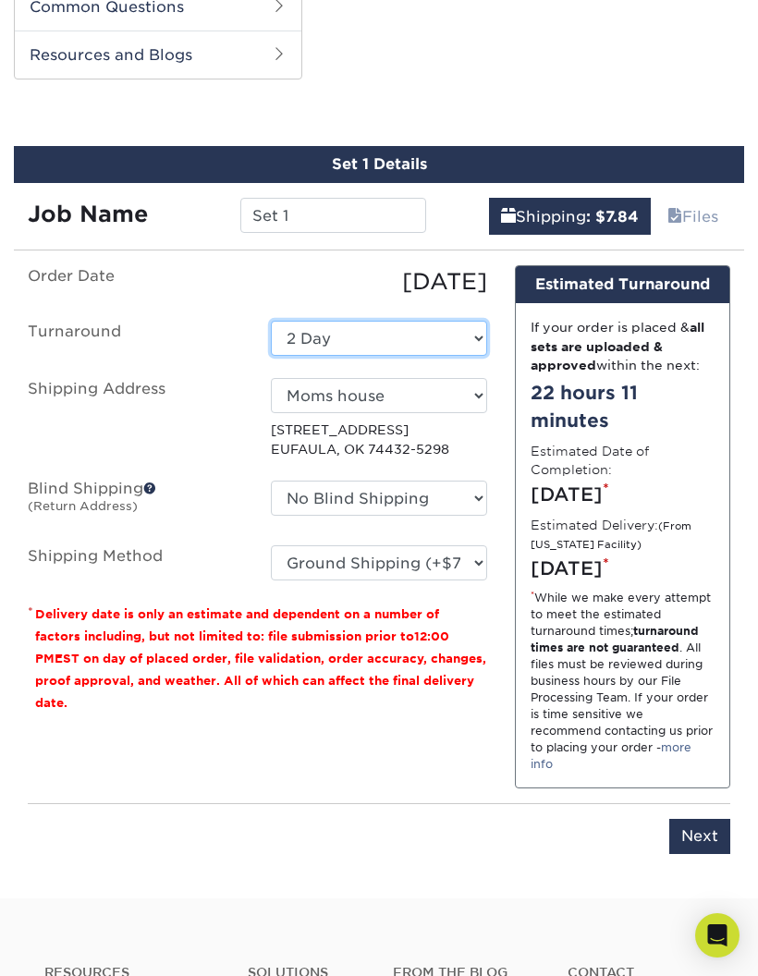
click at [453, 321] on select "Select One 2-4 Business Days 2 Day Next Business Day" at bounding box center [378, 338] width 215 height 35
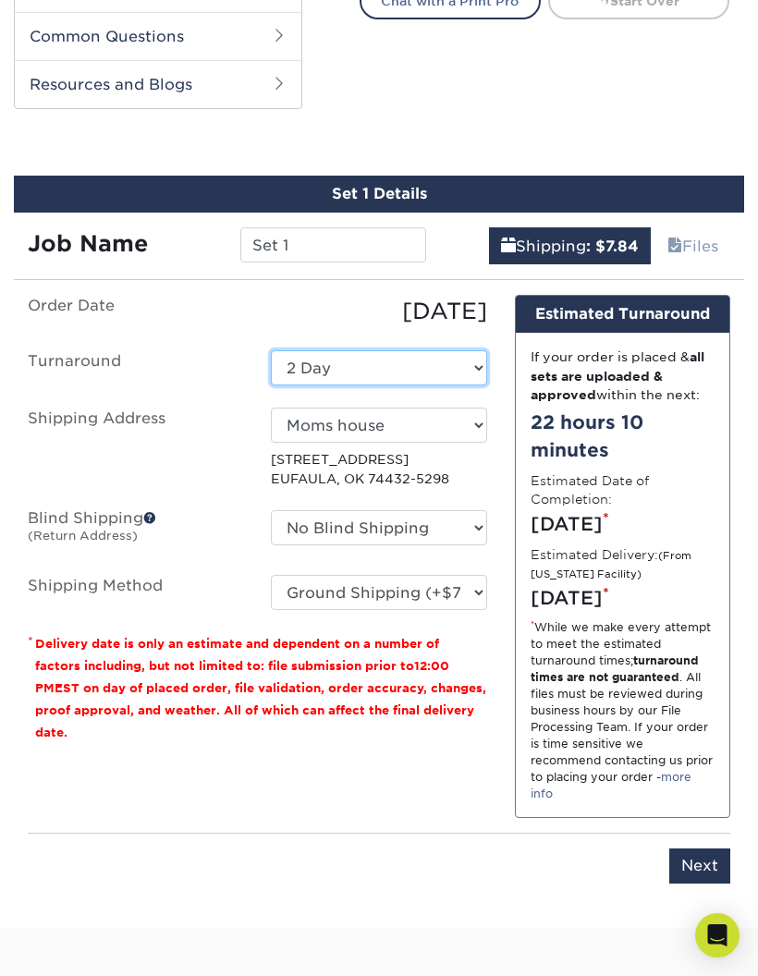
scroll to position [924, 0]
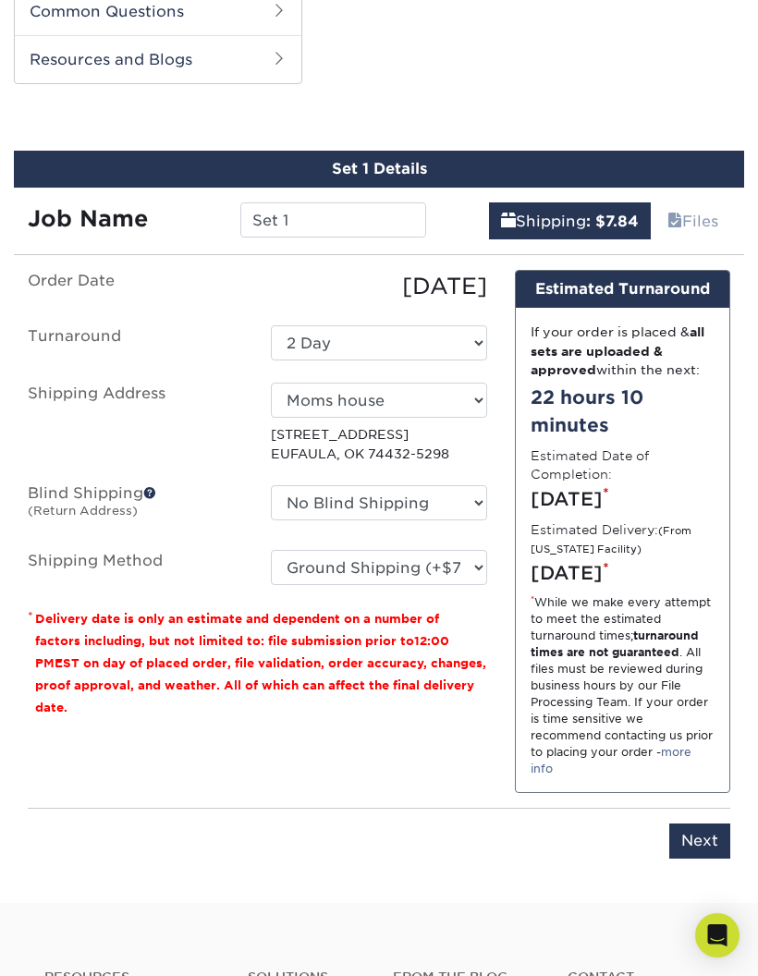
click at [697, 859] on input "Next" at bounding box center [699, 841] width 61 height 35
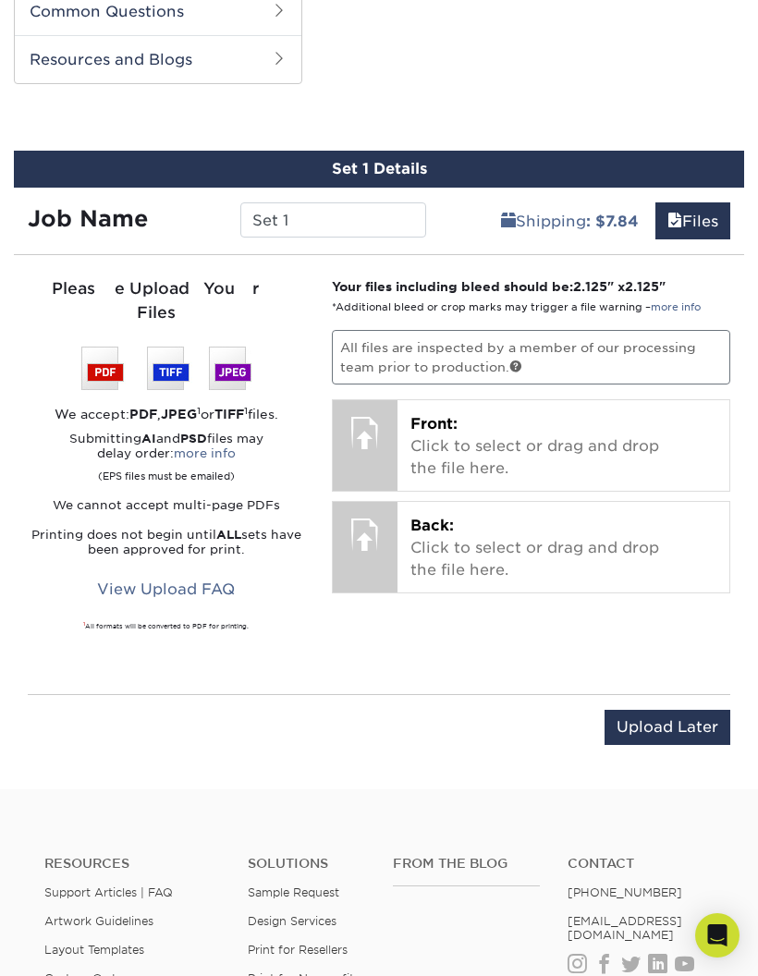
click at [629, 427] on p "Front: Click to select or drag and drop the file here." at bounding box center [564, 446] width 306 height 67
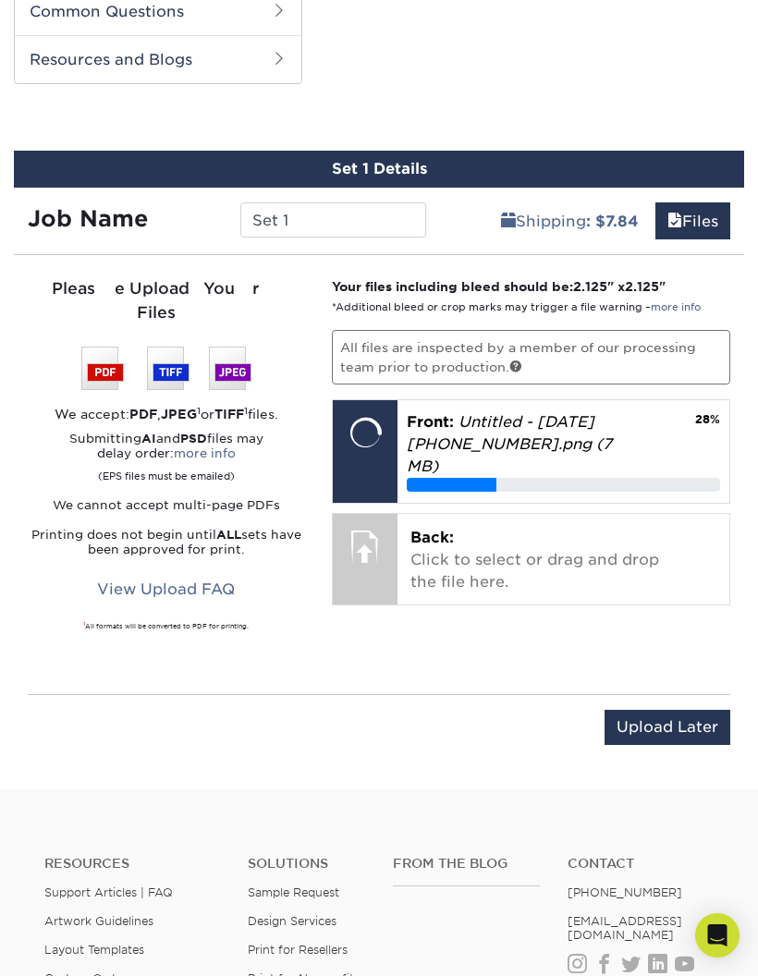
click at [524, 527] on p "Back: Click to select or drag and drop the file here." at bounding box center [564, 560] width 306 height 67
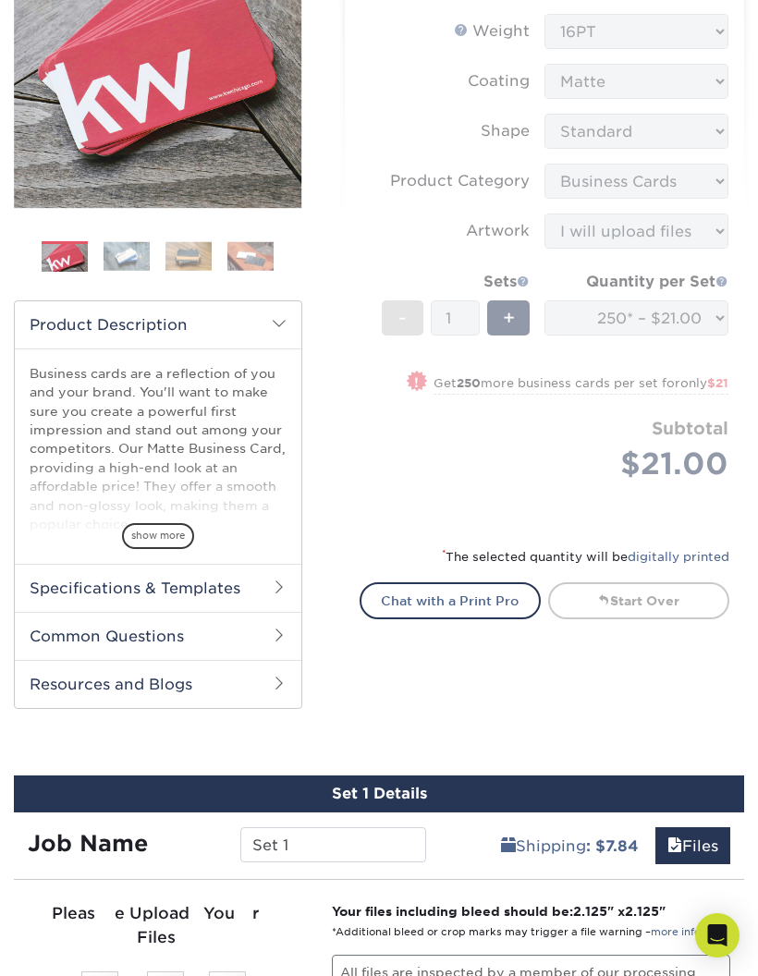
scroll to position [298, 0]
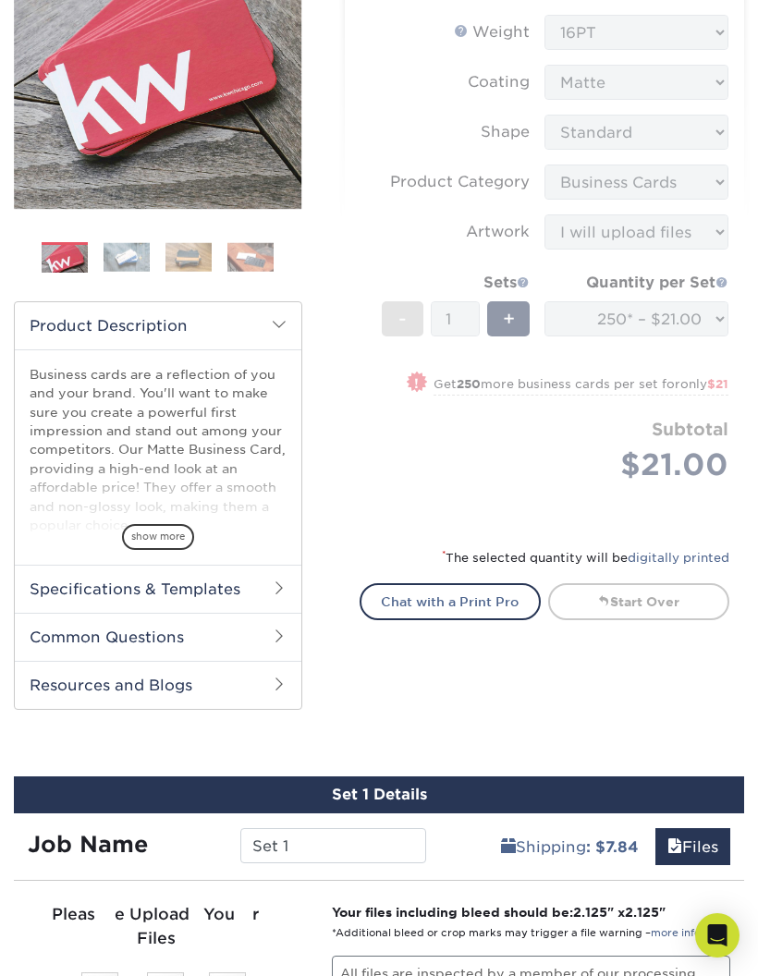
click at [256, 625] on h2 "Common Questions" at bounding box center [158, 637] width 287 height 48
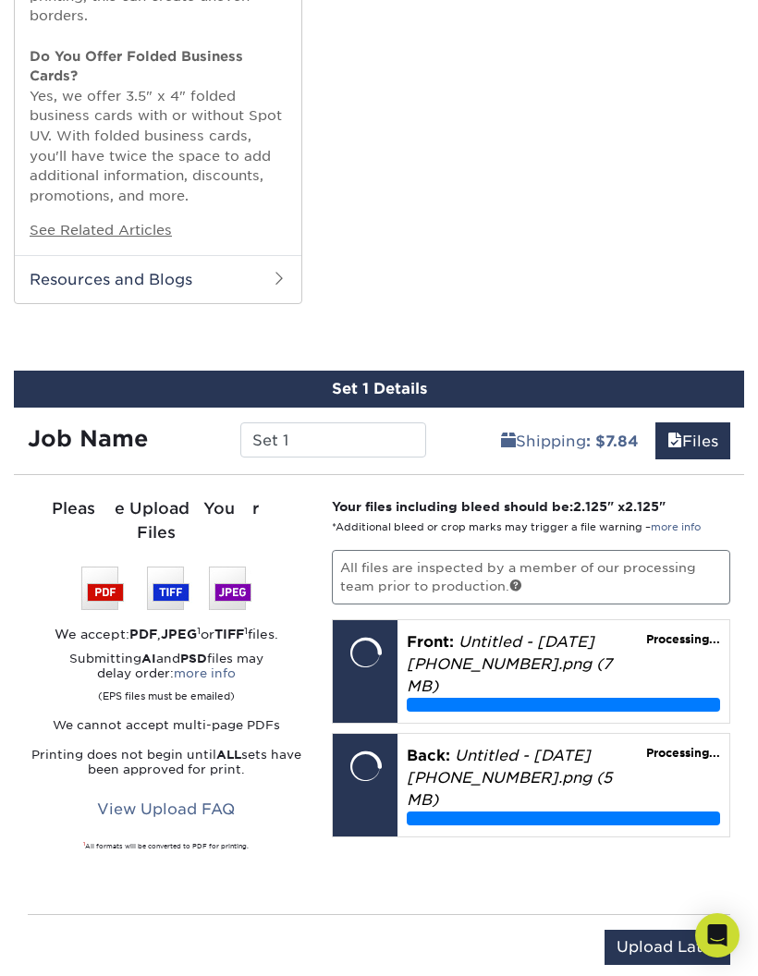
scroll to position [1726, 0]
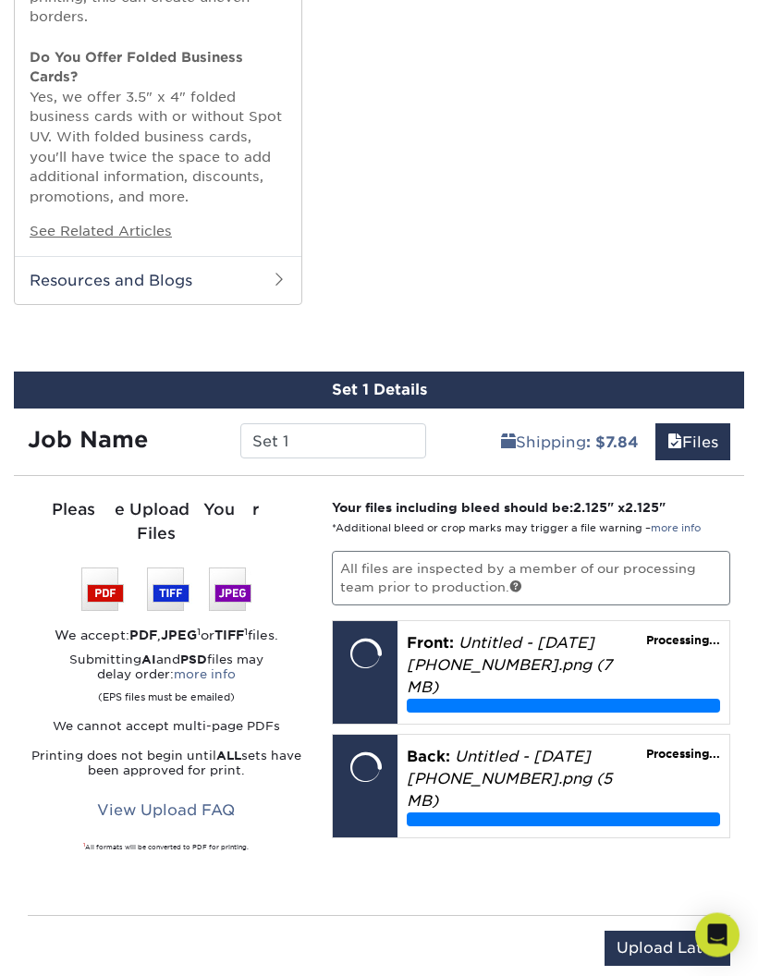
click at [605, 747] on p "Back: Untitled - [DATE][PHONE_NUMBER].png (5 MB)" at bounding box center [563, 780] width 313 height 67
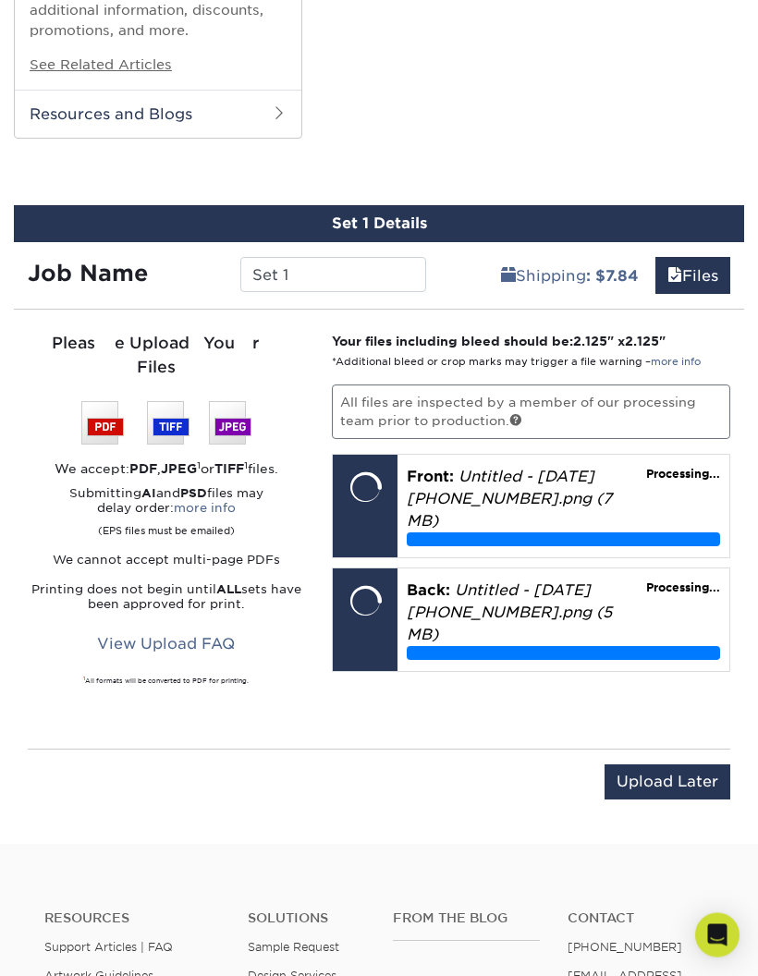
scroll to position [2091, 0]
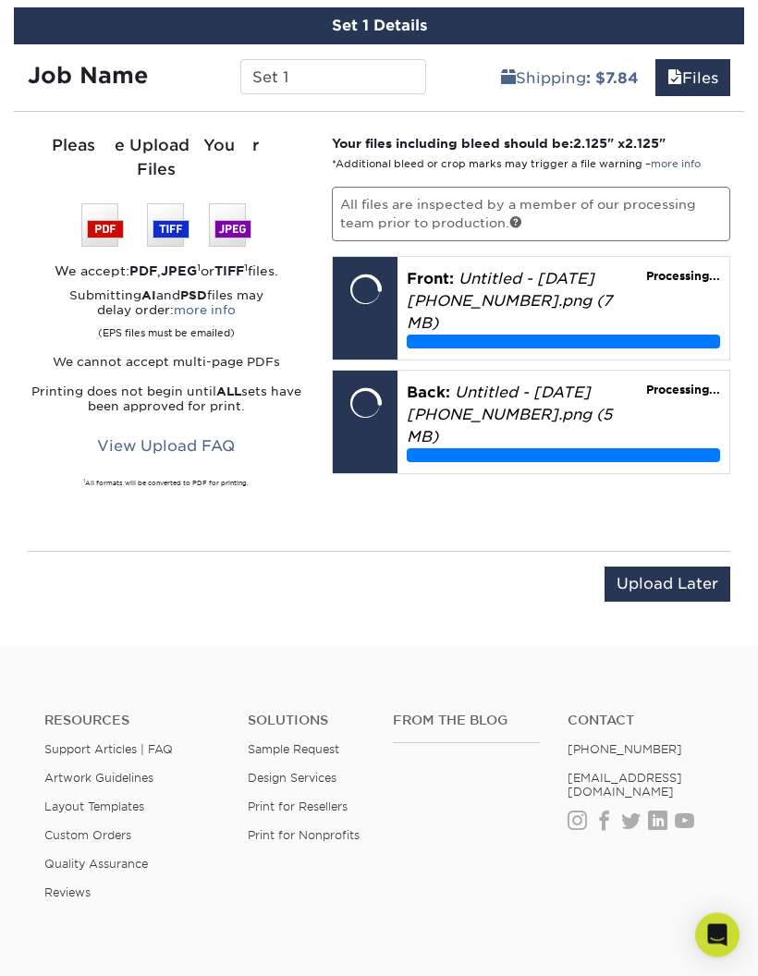
click at [683, 552] on div "Upload Later Save & Continue Continue" at bounding box center [379, 588] width 703 height 73
click at [676, 568] on input "Upload Later" at bounding box center [668, 585] width 126 height 35
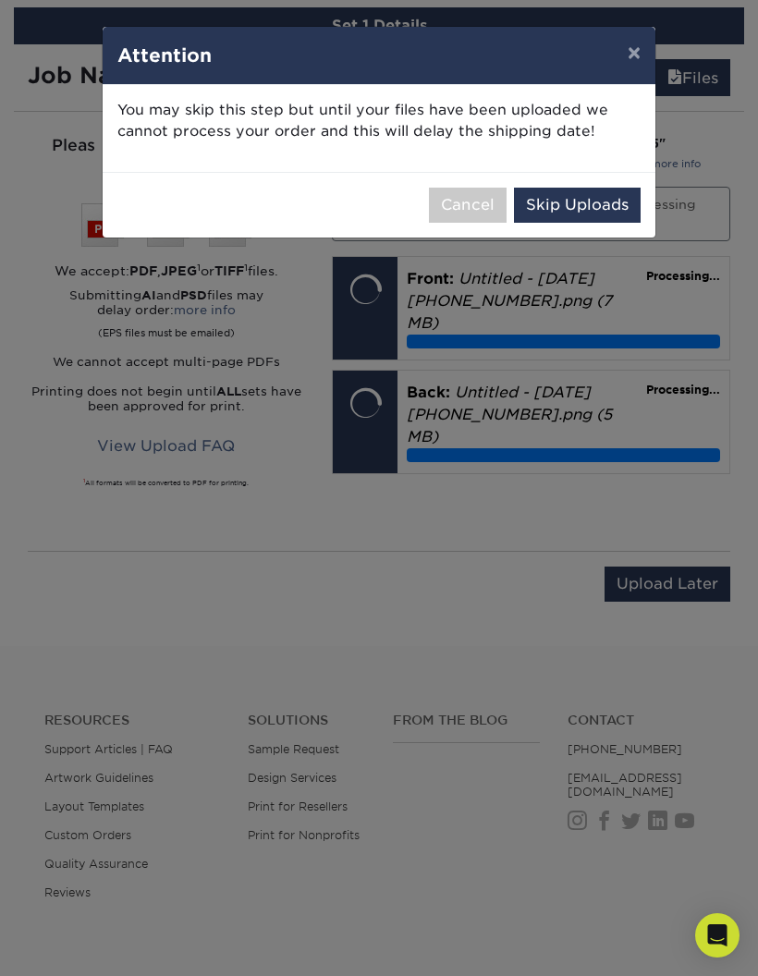
click at [598, 208] on button "Skip Uploads" at bounding box center [577, 205] width 127 height 35
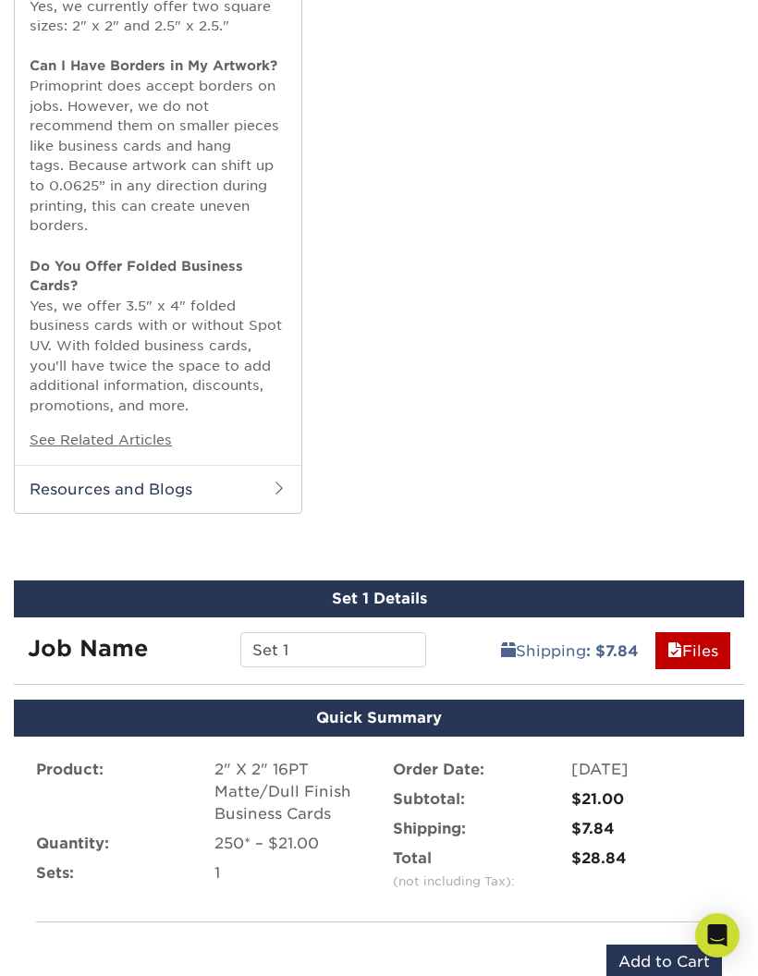
scroll to position [1506, 0]
